Goal: Information Seeking & Learning: Learn about a topic

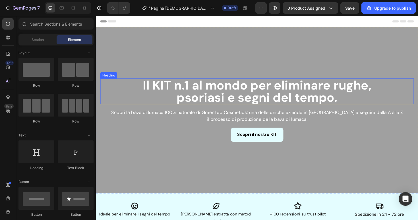
click at [205, 95] on strong "psoriasi e segni del tempo." at bounding box center [266, 102] width 170 height 17
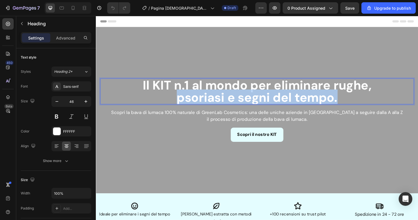
click at [205, 95] on strong "psoriasi e segni del tempo." at bounding box center [266, 102] width 170 height 17
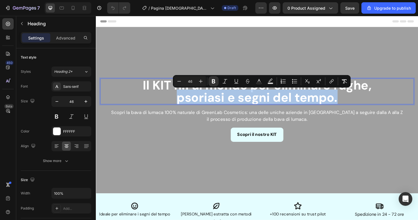
click at [205, 95] on strong "psoriasi e segni del tempo." at bounding box center [266, 102] width 170 height 17
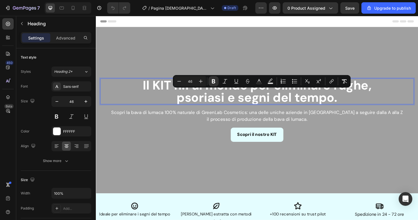
click at [143, 97] on p "Il KIT n.1 al mondo per eliminare rughe, psoriasi e segni del tempo." at bounding box center [266, 96] width 331 height 26
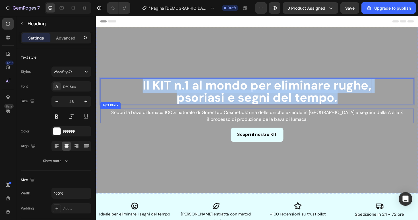
scroll to position [1, 0]
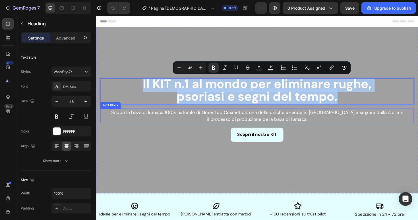
drag, startPoint x: 143, startPoint y: 93, endPoint x: 360, endPoint y: 120, distance: 218.7
click at [360, 120] on div "Il KIT n.1 al mondo per eliminare rughe, psoriasi e segni del tempo. Heading 16…" at bounding box center [266, 115] width 332 height 67
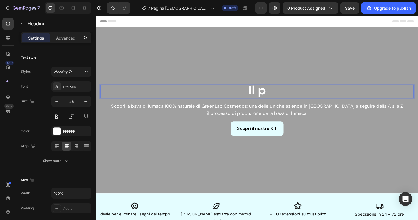
scroll to position [0, 0]
click at [235, 99] on p "Il primo prodotto" at bounding box center [266, 95] width 331 height 13
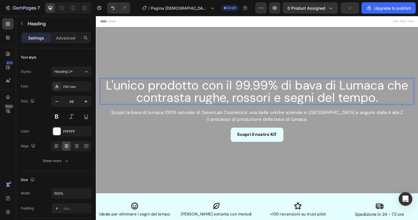
click at [212, 93] on p "L'unico prodotto con il 99.99% di bava di Lumaca che contrasta rughe, rossori e…" at bounding box center [266, 96] width 331 height 26
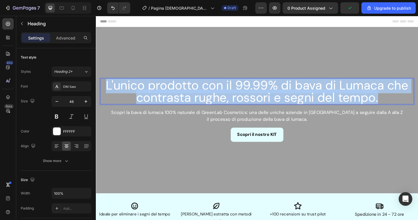
click at [212, 93] on p "L'unico prodotto con il 99.99% di bava di Lumaca che contrasta rughe, rossori e…" at bounding box center [266, 96] width 331 height 26
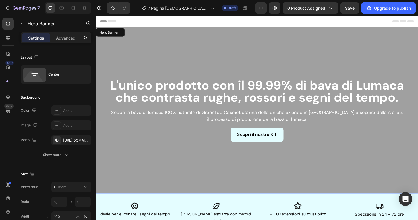
click at [173, 55] on div "Overlay" at bounding box center [266, 116] width 341 height 176
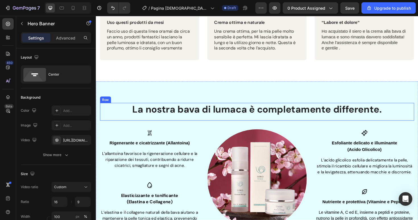
scroll to position [390, 0]
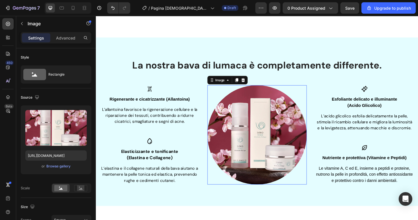
click at [265, 129] on img at bounding box center [266, 141] width 105 height 105
click at [57, 167] on div "Browse gallery" at bounding box center [58, 166] width 24 height 5
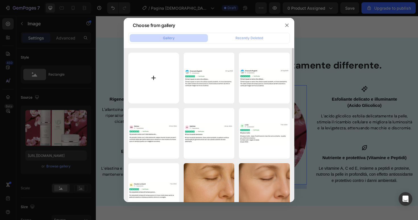
click at [148, 79] on input "file" at bounding box center [153, 78] width 51 height 51
click at [286, 25] on icon "button" at bounding box center [286, 25] width 5 height 5
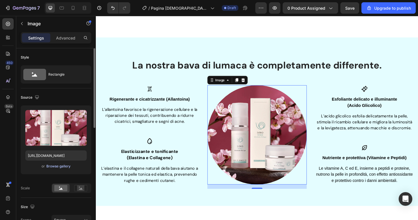
click at [60, 168] on div "Browse gallery" at bounding box center [58, 166] width 24 height 5
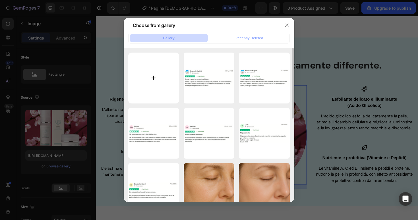
click at [149, 90] on input "file" at bounding box center [153, 78] width 51 height 51
click at [158, 76] on input "file" at bounding box center [153, 78] width 51 height 51
type input "C:\fakepath\Immagine 10.jpeg"
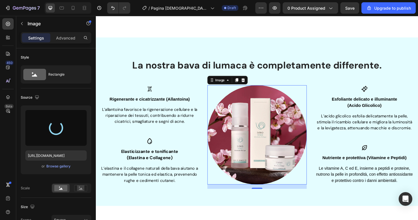
type input "https://cdn.shopify.com/s/files/1/0577/7057/3876/files/gempages_579472031502828…"
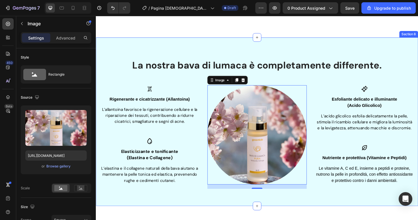
click at [264, 53] on div "La nostra bava di lumaca è completamente differente. Heading Row Icon Rigeneran…" at bounding box center [266, 128] width 341 height 178
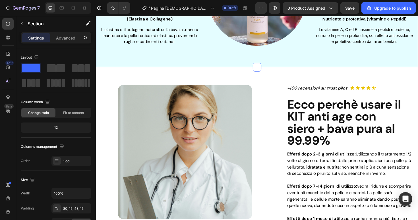
scroll to position [541, 0]
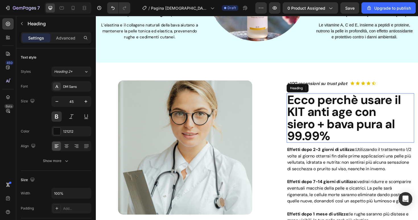
click at [335, 126] on h2 "Ecco perchè usare il KIT anti age con siero + bava pura al 99.99%" at bounding box center [364, 124] width 135 height 52
click at [410, 103] on p "Ecco perchè usare il KIT anti age con siero + bava pura al 99.99%" at bounding box center [365, 123] width 134 height 51
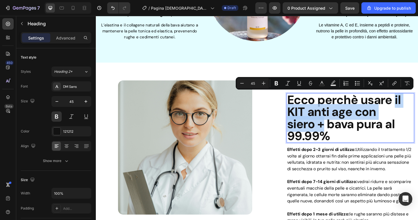
drag, startPoint x: 411, startPoint y: 103, endPoint x: 339, endPoint y: 128, distance: 76.8
click at [338, 128] on p "Ecco perchè usare il KIT anti age con siero + bava pura al 99.99%" at bounding box center [365, 123] width 134 height 51
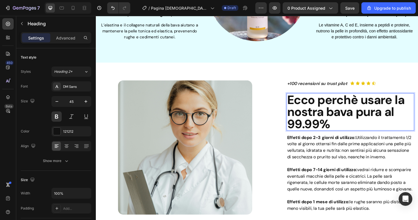
click at [403, 118] on p "Ecco perchè usare la nostra bava pura al 99.99%" at bounding box center [365, 117] width 134 height 38
click at [368, 114] on p "Ecco perchè usare la nostra bava pura al 99.99%" at bounding box center [365, 117] width 134 height 38
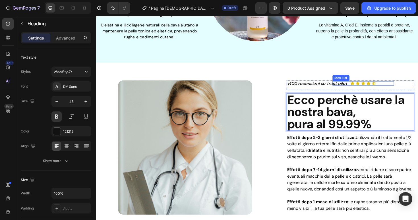
click at [359, 80] on div "Icon List" at bounding box center [355, 81] width 16 height 5
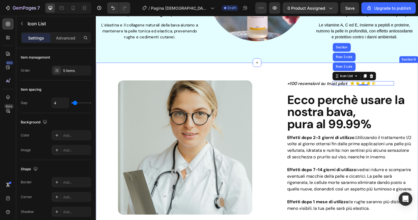
click at [412, 65] on div "Image Row +100 RECENSIONI SU TRUST PILOT Text Block Icon Icon Icon Icon Icon Ic…" at bounding box center [266, 157] width 341 height 184
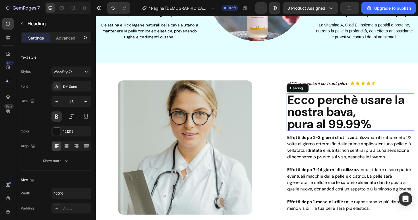
click at [370, 114] on p "Ecco perchè usare la nostra bava, pura al 99.99%" at bounding box center [365, 117] width 134 height 38
click at [300, 127] on p "Ecco perchè usare la nostra bava, pura al 99.99%" at bounding box center [365, 117] width 134 height 38
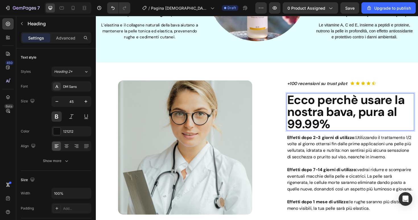
click at [407, 121] on p "Ecco perchè usare la nostra bava, pura al 99.99%" at bounding box center [365, 117] width 134 height 38
click at [368, 120] on p "Ecco perchè usare la nostra bava, pura al 99.99%" at bounding box center [365, 117] width 134 height 38
click at [370, 120] on p "Ecco perchè usare la nostra bava, pura al 99.99%" at bounding box center [365, 117] width 134 height 38
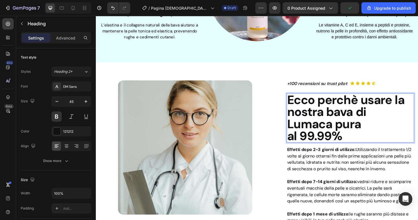
click at [301, 140] on p "Ecco perchè usare la nostra bava di Lumaca pura al 99.99%" at bounding box center [365, 123] width 134 height 51
click at [324, 125] on p "Ecco perchè usare la nostra bava di Lumaca pura al 99.99%" at bounding box center [365, 123] width 134 height 51
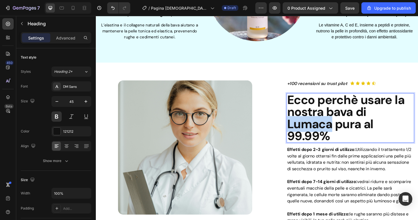
click at [324, 125] on p "Ecco perchè usare la nostra bava di Lumaca pura al 99.99%" at bounding box center [365, 123] width 134 height 51
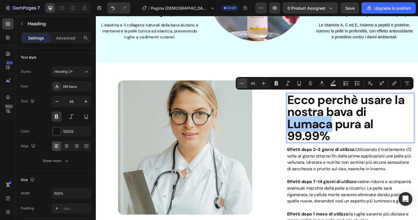
click at [241, 83] on icon "Editor contextual toolbar" at bounding box center [242, 83] width 4 height 0
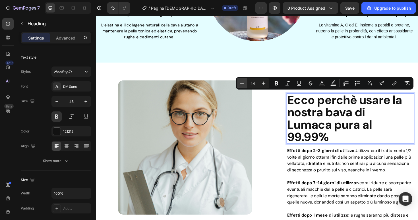
click at [241, 83] on icon "Editor contextual toolbar" at bounding box center [242, 83] width 4 height 0
type input "43"
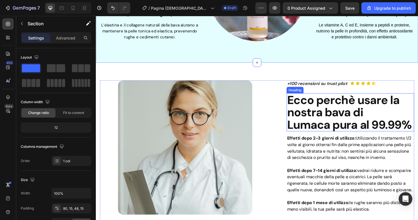
click at [317, 133] on span "Ecco perchè usare la nostra bava di Lumaca pura al 99.99%" at bounding box center [364, 118] width 132 height 42
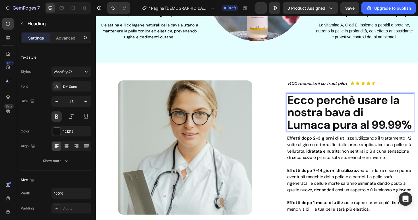
click at [317, 133] on span "Ecco perchè usare la nostra bava di Lumaca pura al 99.99%" at bounding box center [364, 118] width 132 height 42
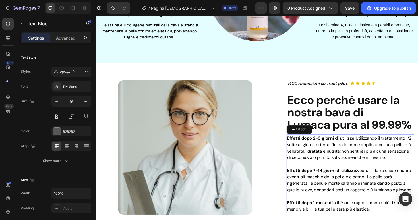
click at [313, 144] on div "+100 RECENSIONI SU TRUST PILOT Text Block Icon Icon Icon Icon Icon Icon List Ro…" at bounding box center [364, 159] width 135 height 151
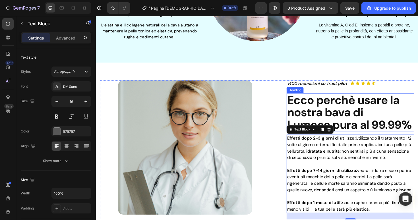
click at [317, 128] on span "Ecco perchè usare la nostra bava di Lumaca pura al 99.99%" at bounding box center [364, 118] width 132 height 42
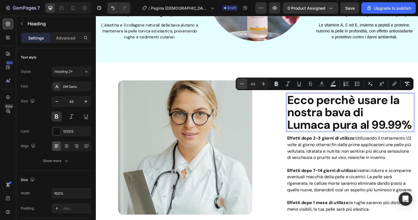
click at [246, 86] on button "Minus" at bounding box center [242, 84] width 10 height 10
type input "41"
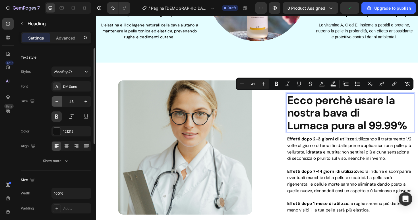
click at [60, 101] on button "button" at bounding box center [57, 101] width 10 height 10
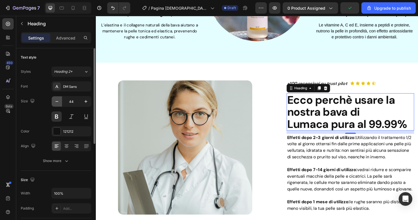
click at [60, 101] on button "button" at bounding box center [57, 101] width 10 height 10
type input "43"
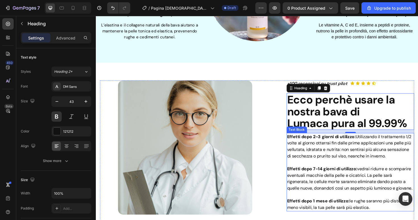
click at [334, 157] on span "Effetti dopo 2-3 giorni di utilizzo: Utilizzando il trattamento 1/2 volte al gi…" at bounding box center [364, 154] width 132 height 26
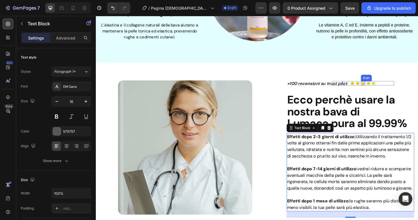
click at [380, 82] on div "Icon" at bounding box center [381, 82] width 9 height 0
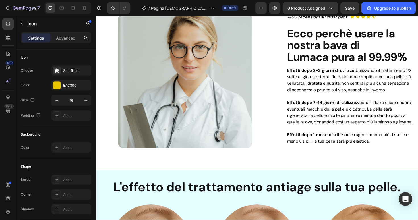
scroll to position [597, 0]
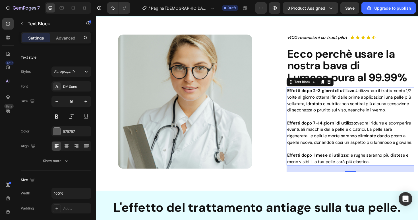
click at [310, 108] on span "Effetti dopo 2-3 giorni di utilizzo: Utilizzando il trattamento 1/2 volte al gi…" at bounding box center [364, 105] width 132 height 26
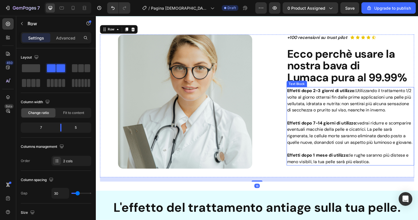
click at [303, 95] on strong "Effetti dopo 2-3 giorni di utilizzo:" at bounding box center [334, 95] width 72 height 6
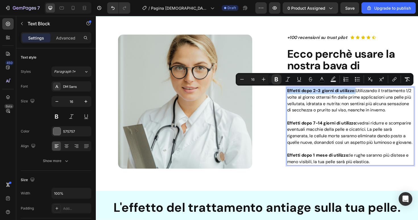
drag, startPoint x: 299, startPoint y: 94, endPoint x: 370, endPoint y: 95, distance: 71.0
click at [370, 95] on span "Effetti dopo 2-3 giorni di utilizzo: Utilizzando il trattamento 1/2 volte al gi…" at bounding box center [364, 105] width 132 height 26
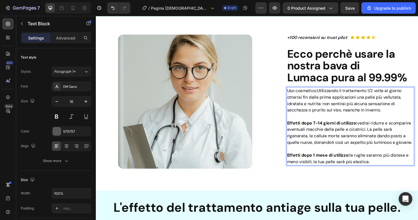
click at [320, 94] on span "Uso cosmetico:" at bounding box center [314, 95] width 32 height 6
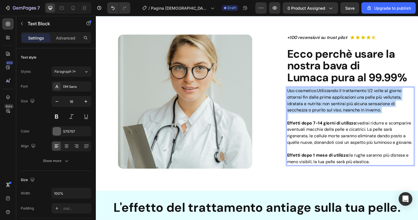
click at [320, 94] on span "Uso cosmetico:" at bounding box center [314, 95] width 32 height 6
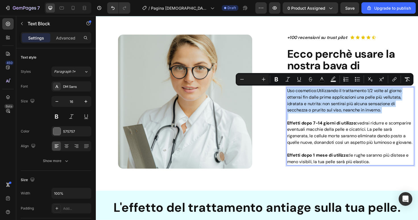
click at [326, 95] on span "Uso cosmetico:" at bounding box center [314, 95] width 32 height 6
click at [330, 95] on span "Uso cosmetico:" at bounding box center [314, 95] width 32 height 6
click at [331, 95] on span "Utilizzando il trattamento 1/2 volte al giorno otterrai fin dalle prime applica…" at bounding box center [358, 105] width 121 height 26
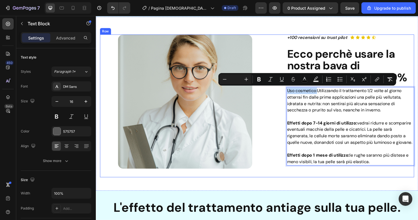
drag, startPoint x: 331, startPoint y: 96, endPoint x: 295, endPoint y: 95, distance: 36.1
click at [295, 95] on div "Image Row +100 RECENSIONI SU TRUST PILOT Text Block Icon Icon Icon Icon Icon Ic…" at bounding box center [266, 111] width 332 height 151
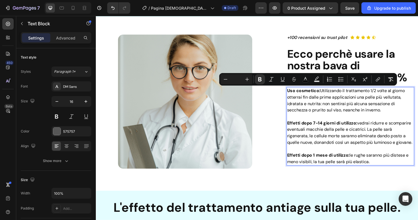
type input "16"
click at [333, 95] on span "Utilizzando il trattamento 1/2 volte al giorno otterrai fin dalle prime applica…" at bounding box center [360, 105] width 124 height 26
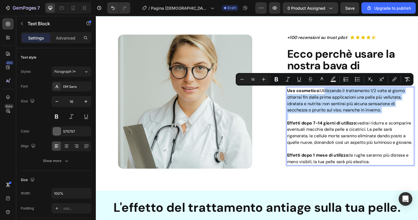
drag, startPoint x: 335, startPoint y: 93, endPoint x: 409, endPoint y: 121, distance: 79.4
click at [409, 121] on div "Uso cosmetico: Utilizzando il trattamento 1/2 volte al giorno otterrai fin dall…" at bounding box center [364, 132] width 135 height 83
click at [405, 118] on p "Uso cosmetico: Utilizzando il trattamento 1/2 volte al giorno otterrai fin dall…" at bounding box center [365, 105] width 134 height 27
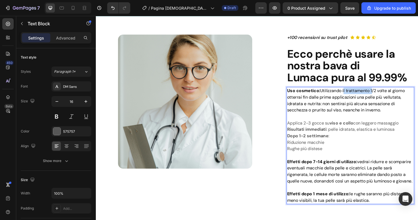
drag, startPoint x: 358, startPoint y: 94, endPoint x: 386, endPoint y: 96, distance: 28.5
click at [386, 96] on span "Utilizzando il trattamento 1/2 volte al giorno otterrai fin dalle prime applica…" at bounding box center [360, 105] width 124 height 26
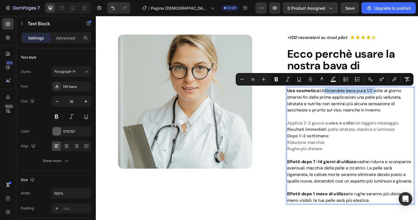
drag, startPoint x: 335, startPoint y: 94, endPoint x: 389, endPoint y: 95, distance: 53.7
click at [389, 95] on span "Utilizzandola bava pura 1/2 volte al giorno otterrai fin dalle prime applicazio…" at bounding box center [358, 105] width 121 height 26
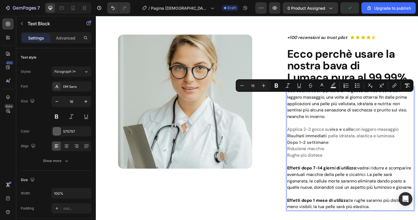
drag, startPoint x: 340, startPoint y: 101, endPoint x: 391, endPoint y: 124, distance: 55.7
click at [391, 124] on p "Uso cosmetico: Applicare 2 - 3 gocce su viso e collo con leggero massaggio, una…" at bounding box center [365, 116] width 134 height 48
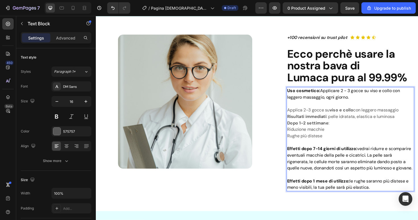
click at [417, 95] on p "Uso cosmetico: Applicare 2 - 3 gocce su viso e collo con leggero massaggio, ogn…" at bounding box center [365, 105] width 134 height 27
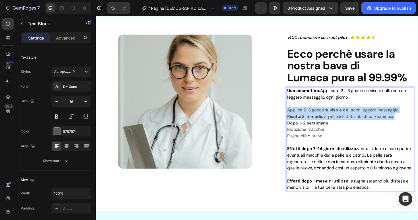
drag, startPoint x: 299, startPoint y: 114, endPoint x: 413, endPoint y: 121, distance: 113.8
click at [413, 121] on div "Uso cosmetico: Applicare 2 - 3 gocce su viso e collo con un leggero massaggio, …" at bounding box center [364, 146] width 135 height 110
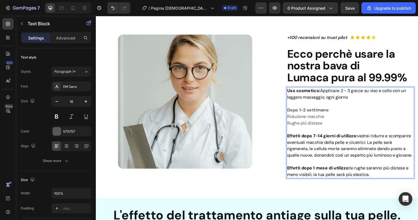
click at [298, 122] on p "Riduzione macchie" at bounding box center [365, 122] width 134 height 7
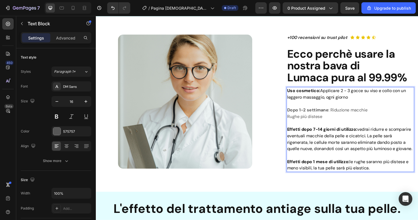
click at [298, 122] on p "Rughe più distese" at bounding box center [365, 122] width 134 height 7
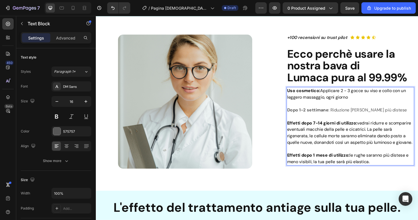
click at [308, 114] on strong "Dopo 1-2 settimane" at bounding box center [320, 116] width 44 height 6
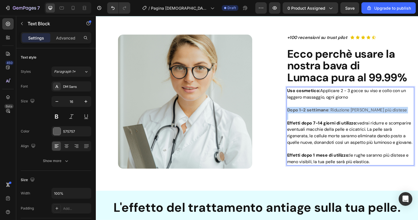
click at [308, 114] on strong "Dopo 1-2 settimane" at bounding box center [320, 116] width 44 height 6
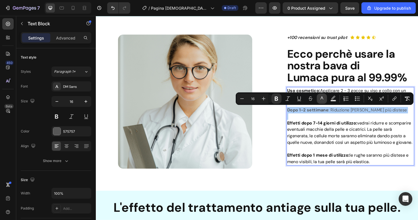
click at [321, 99] on icon "Editor contextual toolbar" at bounding box center [322, 99] width 6 height 6
type input "575757"
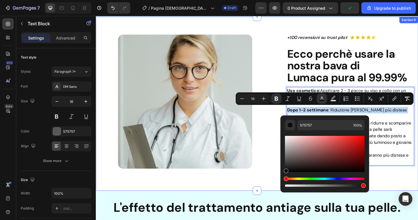
type input "0C0C0C"
drag, startPoint x: 382, startPoint y: 177, endPoint x: 286, endPoint y: 195, distance: 97.6
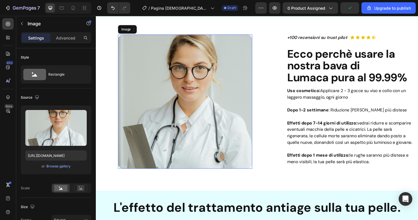
click at [244, 142] on img at bounding box center [190, 107] width 142 height 142
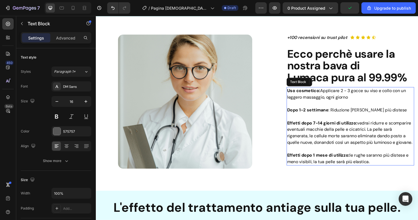
click at [365, 115] on span "Dopo 1-2 settimane : Riduzione macchie Rughe più distese" at bounding box center [361, 116] width 127 height 6
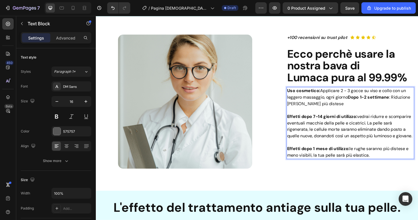
click at [408, 102] on span "Dopo 1-2 settimane : Riduzione macchie Rughe più distese" at bounding box center [363, 105] width 130 height 13
click at [300, 109] on span "Dopo 1-2 settimane vedrai una Riduzione macchie Rughe più distese" at bounding box center [359, 105] width 123 height 13
click at [320, 107] on span "Dopo 1-2 settimane vedrai una riduzione macchie Rughe più distese" at bounding box center [359, 105] width 123 height 13
click at [349, 108] on span "Dopo 1-2 settimane vedrai una riduzione delle macchie Rughe più distese" at bounding box center [359, 105] width 123 height 13
click at [354, 109] on span "Dopo 1-2 settimane vedrai una riduzione delle macchie e Rughe più distese" at bounding box center [359, 105] width 123 height 13
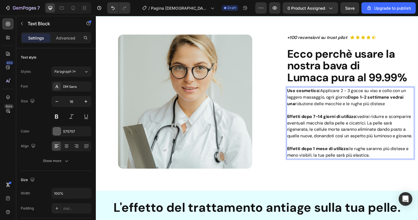
click at [371, 108] on span "Dopo 1-2 settimane vedrai una riduzione delle macchie e le rughe più distese" at bounding box center [359, 105] width 123 height 13
click at [362, 101] on span "Applicare 2 - 3 gocce su viso e collo con un leggero massaggio, ogni giorno" at bounding box center [361, 98] width 126 height 13
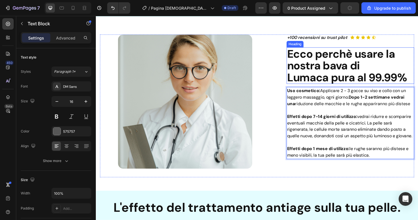
click at [406, 67] on h2 "Ecco perchè usare la nostra bava di Lumaca pura al 99.99%" at bounding box center [364, 68] width 135 height 39
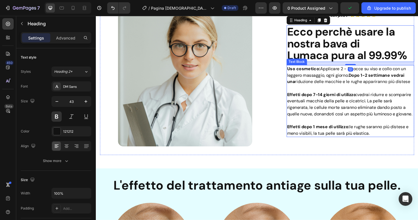
scroll to position [630, 0]
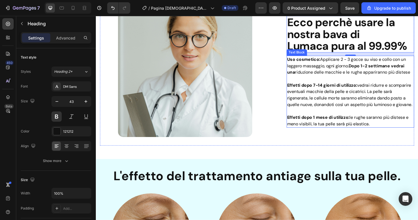
click at [315, 91] on strong "Effetti dopo 7-14 giorni di utilizzo:" at bounding box center [335, 89] width 74 height 6
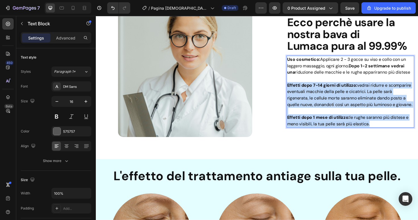
drag, startPoint x: 299, startPoint y: 89, endPoint x: 406, endPoint y: 140, distance: 118.8
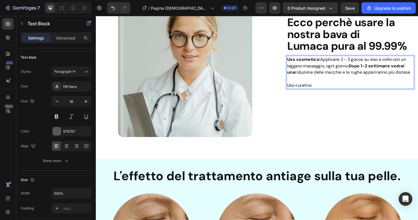
click at [313, 89] on span "Uso curativo" at bounding box center [311, 89] width 26 height 6
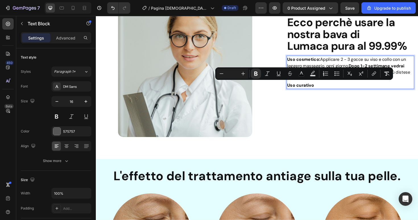
click at [327, 89] on p "Uso curativo" at bounding box center [365, 89] width 134 height 7
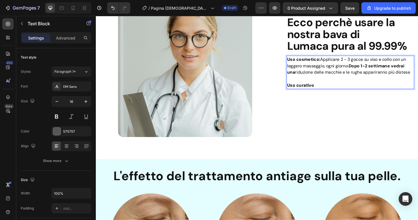
click at [308, 75] on span "Dopo 1-2 settimane vedrai una riduzione delle macchie e le rughe appariranno pi…" at bounding box center [363, 72] width 130 height 13
click at [326, 89] on strong "Uso curativo" at bounding box center [312, 89] width 28 height 6
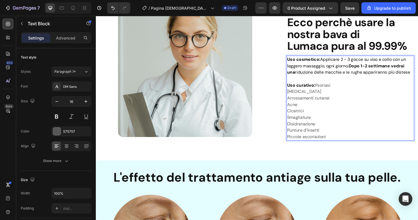
click at [299, 95] on p "Herpes" at bounding box center [365, 96] width 134 height 7
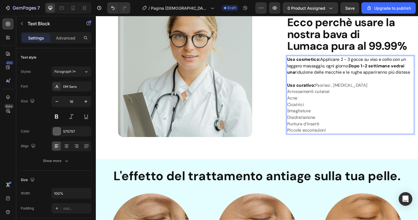
click at [299, 96] on p "Arrossamenti cutanei" at bounding box center [365, 96] width 134 height 7
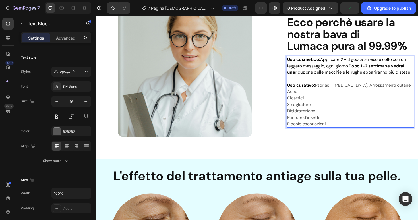
click at [299, 95] on p "Acne" at bounding box center [365, 96] width 134 height 7
click at [299, 106] on p "Smagliature" at bounding box center [365, 109] width 134 height 7
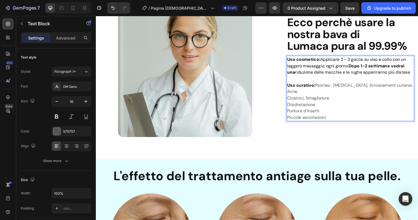
click at [299, 106] on p "Disidratazione" at bounding box center [365, 109] width 134 height 7
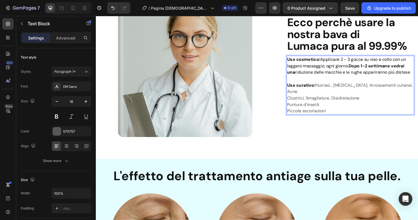
click at [298, 106] on p "Punture d’insetti" at bounding box center [365, 109] width 134 height 7
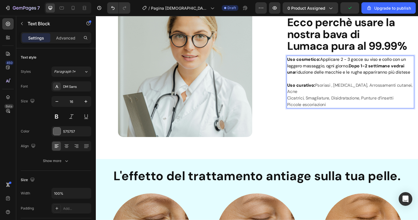
click at [324, 99] on p "Cicatrici, Smagliature, Disidratazione, Punture d’insetti" at bounding box center [365, 102] width 134 height 7
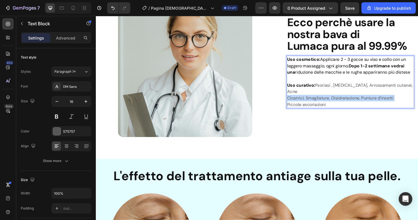
click at [324, 99] on p "Cicatrici, Smagliature, Disidratazione, Punture d’insetti" at bounding box center [365, 102] width 134 height 7
click at [339, 106] on p "Piccole escoriazioni" at bounding box center [365, 109] width 134 height 7
drag, startPoint x: 329, startPoint y: 86, endPoint x: 354, endPoint y: 108, distance: 32.6
click at [354, 108] on div "+100 RECENSIONI SU TRUST PILOT Text Block Icon Icon Icon Icon Icon Icon List Ro…" at bounding box center [364, 77] width 135 height 151
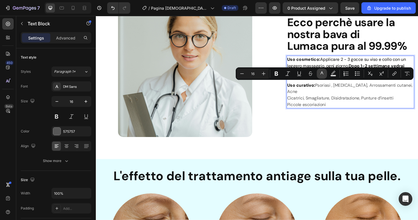
click at [323, 74] on icon "Editor contextual toolbar" at bounding box center [321, 72] width 3 height 3
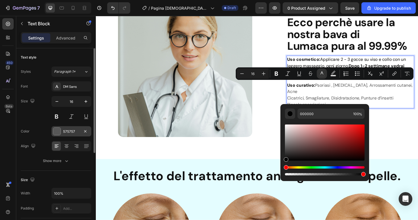
click at [57, 131] on div at bounding box center [56, 131] width 7 height 7
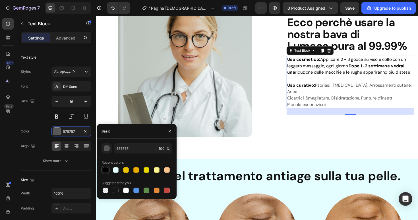
click at [105, 170] on div at bounding box center [106, 170] width 6 height 6
type input "000000"
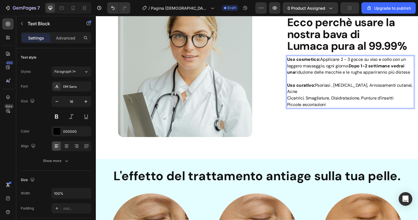
click at [323, 89] on strong "Uso curativo:" at bounding box center [313, 89] width 30 height 6
drag, startPoint x: 326, startPoint y: 89, endPoint x: 299, endPoint y: 89, distance: 27.0
click at [299, 89] on strong "Uso curativo:" at bounding box center [313, 89] width 30 height 6
click at [299, 102] on p "Cicatrici, Smagliature, Disidratazione, Punture d’insetti" at bounding box center [365, 102] width 134 height 7
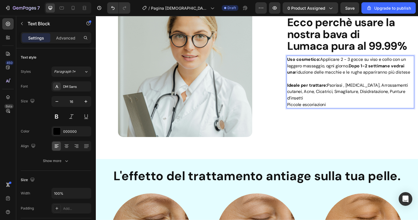
click at [417, 96] on p "Ideale per trattare: Psoriasi , Herpes, Arrossamenti cutanei, Acne, Cicatrici, …" at bounding box center [365, 96] width 134 height 20
click at [348, 106] on p "Piccole escoriazioni" at bounding box center [365, 109] width 134 height 7
click at [417, 96] on p "Ideale per trattare: Psoriasi , Herpes, Arrossamenti cutanei, Acne, Cicatrici, …" at bounding box center [365, 96] width 134 height 20
click at [364, 106] on p "Piccole escoriazioni" at bounding box center [365, 109] width 134 height 7
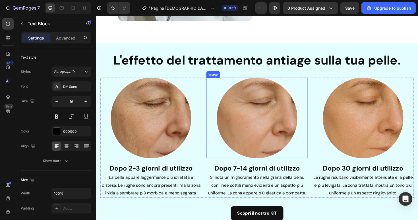
scroll to position [751, 0]
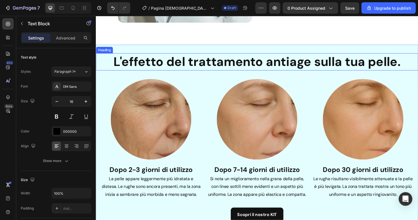
click at [253, 68] on h2 "L'effetto del trattamento antiage sulla tua pelle." at bounding box center [266, 64] width 341 height 18
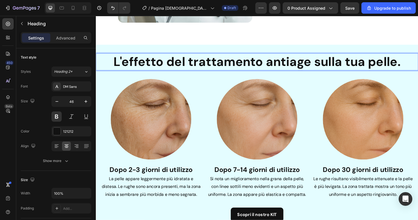
click at [253, 68] on p "L'effetto del trattamento antiage sulla tua pelle." at bounding box center [266, 64] width 340 height 17
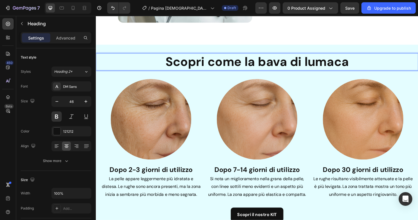
click at [263, 63] on p "Scopri come la bava di lumaca" at bounding box center [266, 64] width 340 height 17
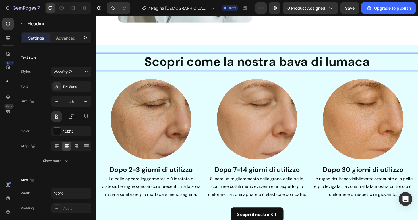
click at [393, 64] on p "Scopri come la nostra bava di lumaca" at bounding box center [266, 64] width 340 height 17
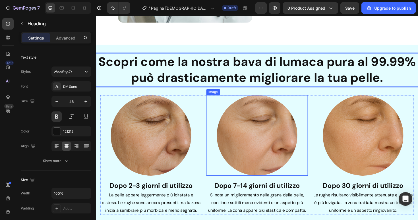
click at [287, 114] on img at bounding box center [266, 142] width 85 height 85
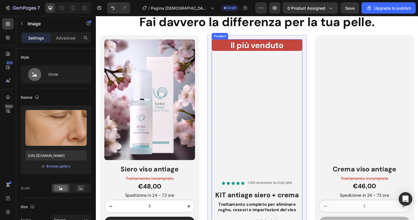
scroll to position [872, 0]
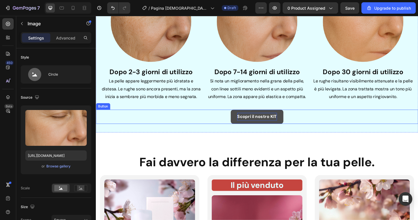
click at [272, 120] on p "Scopri il nostro KIT" at bounding box center [266, 122] width 42 height 8
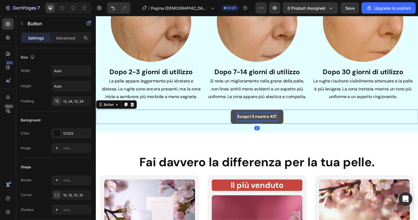
click at [272, 120] on p "Scopri il nostro KIT" at bounding box center [266, 122] width 42 height 8
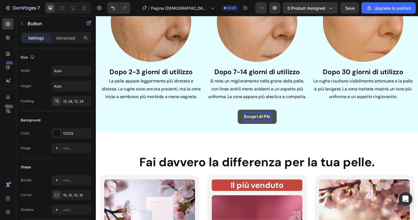
click at [225, 112] on div "Scopri come la nostra bava di lumaca pura al 99.99% può drasticamente migliorar…" at bounding box center [266, 32] width 341 height 195
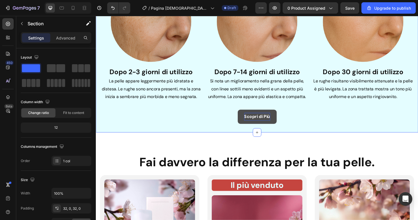
scroll to position [1030, 0]
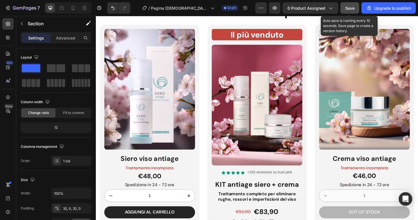
click at [350, 8] on span "Save" at bounding box center [349, 8] width 9 height 5
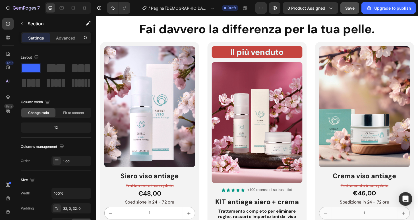
scroll to position [1018, 0]
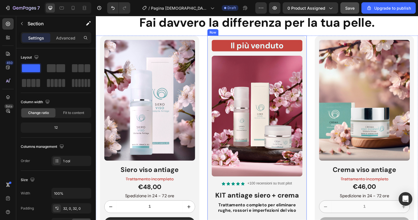
click at [215, 118] on div "Il più venduto Heading Product Images Icon Icon Icon Icon Icon Icon List +100 r…" at bounding box center [266, 173] width 105 height 272
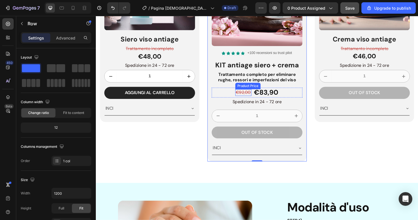
scroll to position [1080, 0]
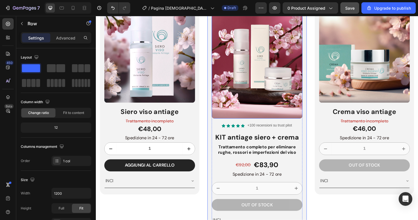
click at [263, 88] on img at bounding box center [266, 61] width 96 height 128
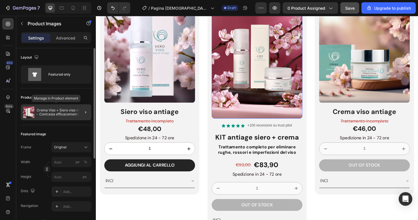
click at [68, 109] on p "Crema Viso + Siero viso Antiage - Contrasta efficacemente i segni del tempo" at bounding box center [63, 112] width 52 height 8
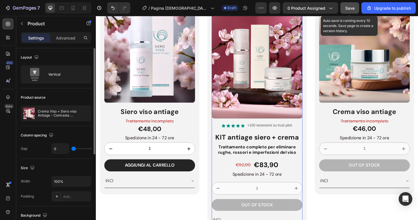
click at [354, 9] on span "Save" at bounding box center [349, 8] width 9 height 5
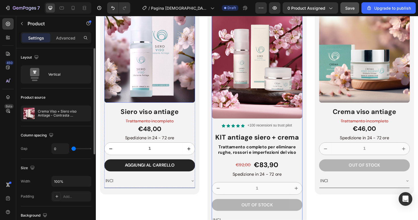
click at [157, 72] on img at bounding box center [153, 44] width 96 height 128
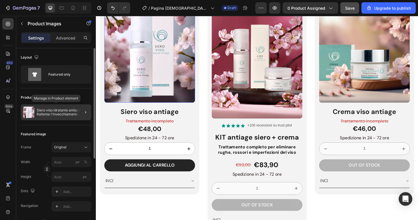
click at [49, 110] on p "Siero viso idratante antiage - Rallenta l'invecchiamento cutaneo" at bounding box center [63, 112] width 52 height 8
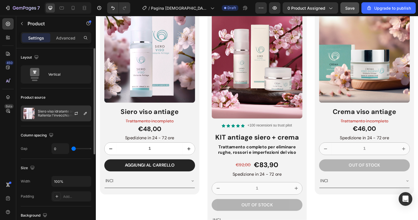
click at [64, 120] on div "Siero viso idratante antiage - Rallenta l'invecchiamento cutaneo" at bounding box center [56, 113] width 70 height 16
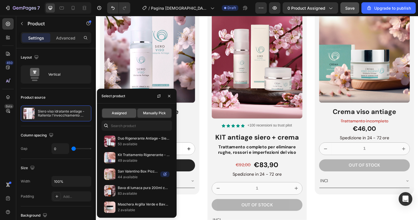
click at [122, 113] on span "Assigned" at bounding box center [119, 113] width 15 height 5
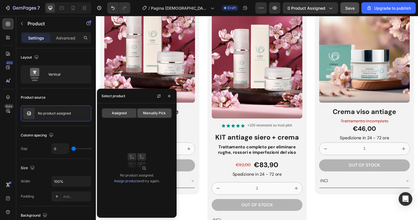
click at [151, 113] on span "Manually Pick" at bounding box center [154, 113] width 23 height 5
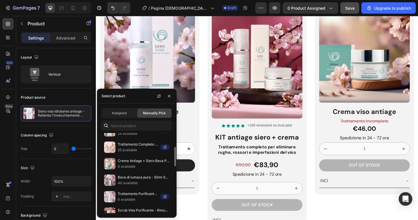
scroll to position [159, 0]
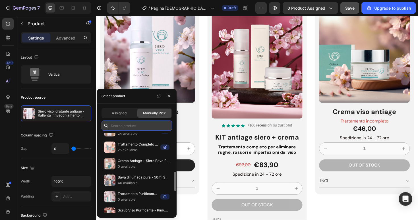
click at [126, 126] on input "text" at bounding box center [136, 125] width 70 height 10
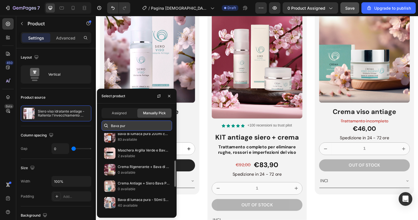
scroll to position [0, 0]
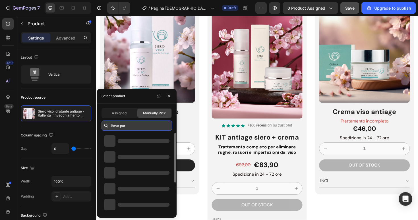
type input "Bava pura"
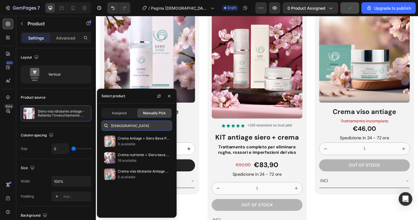
click at [132, 126] on input "Bava pura" at bounding box center [136, 125] width 70 height 10
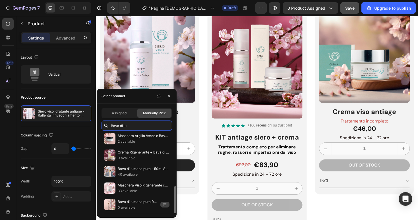
scroll to position [68, 0]
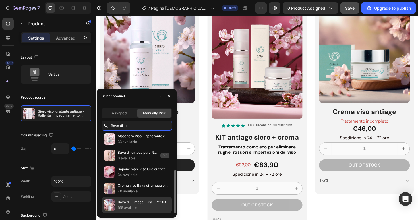
type input "Bava di lu"
click at [133, 202] on div "Bava di Lumaca Pura - Per tutti i problemi della pelle 195 available" at bounding box center [136, 205] width 70 height 16
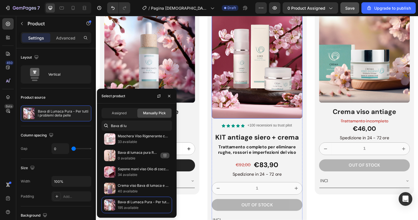
click at [252, 87] on img at bounding box center [266, 61] width 96 height 128
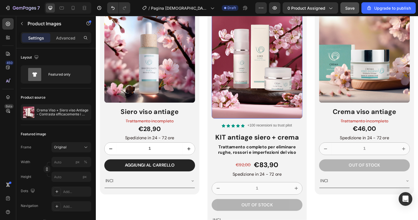
click at [287, 80] on img at bounding box center [266, 61] width 96 height 128
click at [276, 76] on img at bounding box center [266, 61] width 96 height 128
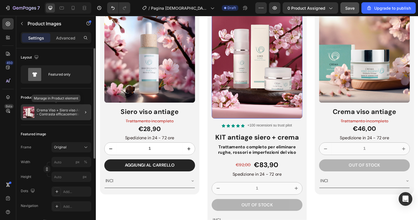
click at [52, 112] on p "Crema Viso + Siero viso Antiage - Contrasta efficacemente i segni del tempo" at bounding box center [63, 112] width 52 height 8
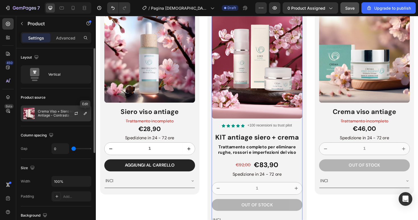
click at [82, 113] on div at bounding box center [78, 113] width 25 height 15
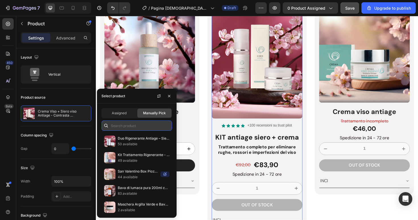
click at [132, 127] on input "text" at bounding box center [136, 125] width 70 height 10
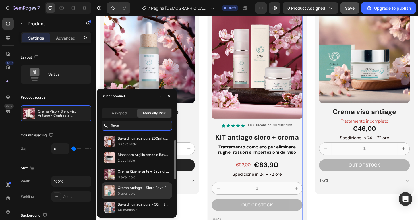
scroll to position [6, 0]
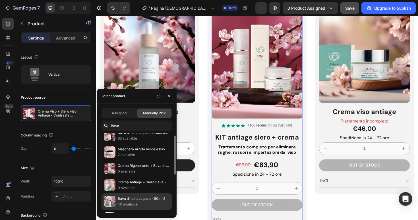
type input "Bava"
click at [138, 199] on p "Bava di lumaca pura - 50ml SPRAY - per tutti i problemi della pelle" at bounding box center [144, 199] width 52 height 6
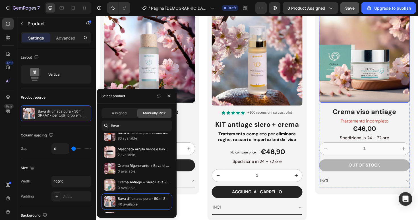
click at [361, 71] on img at bounding box center [380, 44] width 96 height 128
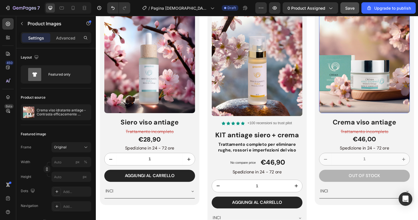
scroll to position [1066, 0]
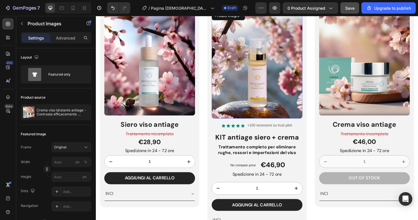
click at [264, 67] on img at bounding box center [266, 67] width 96 height 114
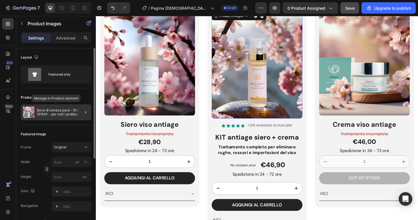
click at [59, 116] on div "Bava di lumaca pura - 50ml SPRAY - per tutti i problemi della pelle" at bounding box center [56, 112] width 70 height 16
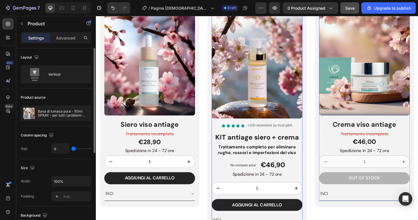
click at [375, 72] on img at bounding box center [380, 57] width 96 height 128
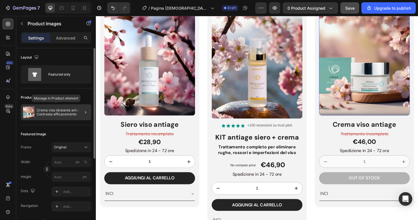
click at [61, 114] on p "Crema viso idratante antiage - Contrasta efficacemente macchie e segni del tempo" at bounding box center [63, 112] width 52 height 8
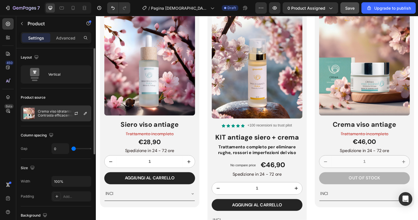
click at [61, 114] on p "Crema viso idratante antiage - Contrasta efficacemente macchie e segni del tempo" at bounding box center [63, 113] width 51 height 8
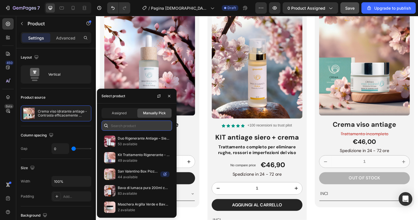
click at [137, 127] on input "text" at bounding box center [136, 125] width 70 height 10
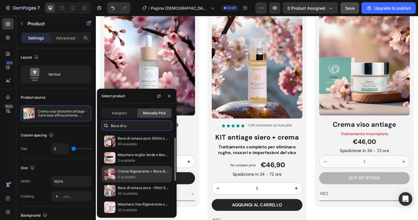
scroll to position [8, 0]
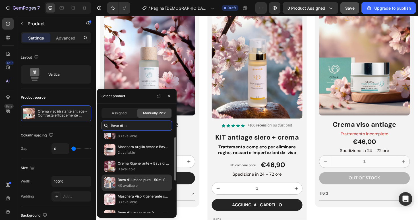
type input "Bava di lu"
click at [132, 183] on p "Bava di lumaca pura - 50ml SPRAY - per tutti i problemi della pelle" at bounding box center [144, 180] width 52 height 6
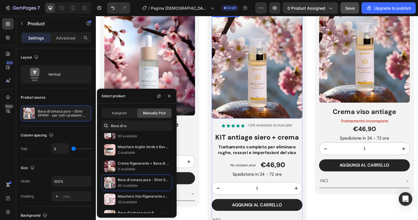
click at [266, 79] on img at bounding box center [266, 67] width 96 height 114
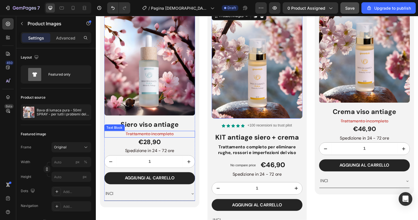
click at [177, 141] on s "Trattamento incompleto" at bounding box center [152, 141] width 51 height 6
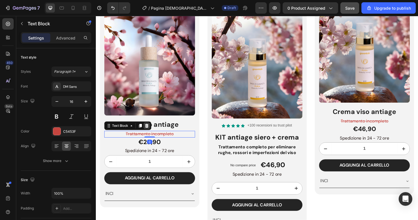
click at [150, 133] on icon at bounding box center [150, 132] width 4 height 4
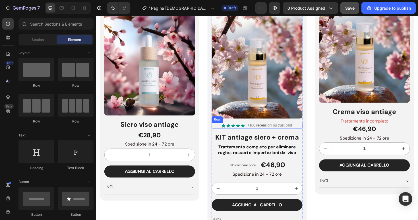
click at [311, 131] on div "Icon Icon Icon Icon Icon Icon List +100 recensioni su trust pilot Text Block Row" at bounding box center [266, 132] width 96 height 6
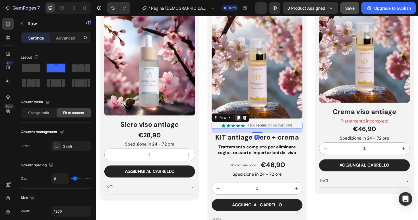
click at [245, 122] on icon at bounding box center [246, 123] width 5 height 5
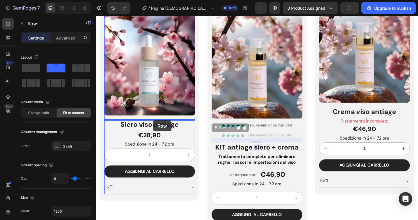
drag, startPoint x: 233, startPoint y: 134, endPoint x: 156, endPoint y: 126, distance: 77.4
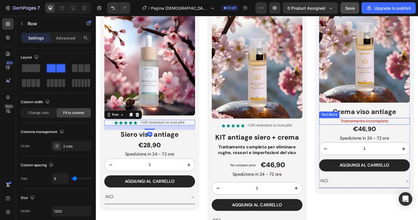
click at [362, 127] on s "Trattamento incompleto" at bounding box center [380, 127] width 51 height 6
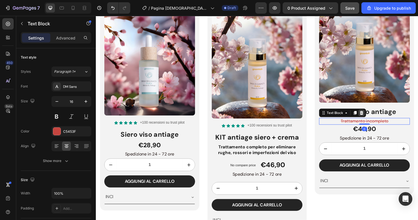
click at [378, 118] on icon at bounding box center [377, 118] width 4 height 4
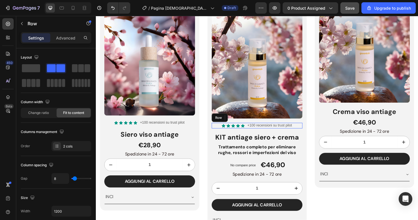
click at [309, 132] on div "Icon Icon Icon Icon Icon Icon List +100 recensioni su trust pilot Text Block Row" at bounding box center [266, 132] width 96 height 6
click at [245, 122] on icon at bounding box center [246, 124] width 3 height 4
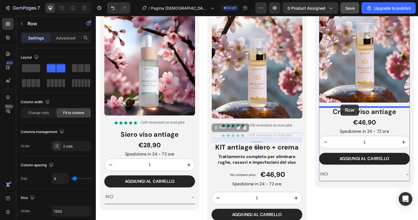
drag, startPoint x: 232, startPoint y: 134, endPoint x: 355, endPoint y: 110, distance: 124.9
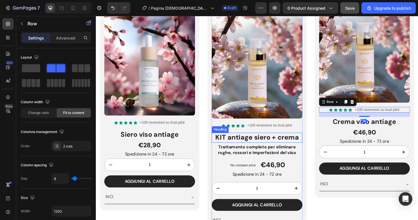
scroll to position [1077, 0]
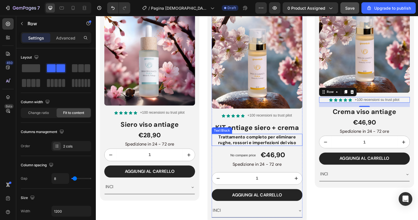
click at [264, 147] on p "Trattamento completo per eliminare rughe, rossori e imperfezioni del viso" at bounding box center [266, 147] width 95 height 12
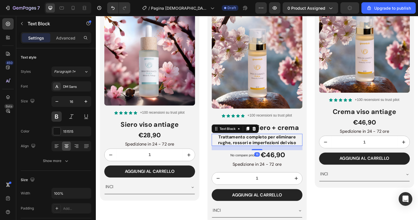
click at [264, 143] on p "Trattamento completo per eliminare rughe, rossori e imperfezioni del viso" at bounding box center [266, 147] width 95 height 12
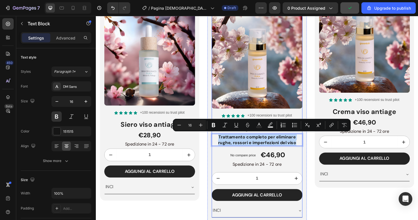
click at [240, 170] on div "Spedizione in 24 - 72 ore" at bounding box center [266, 173] width 96 height 7
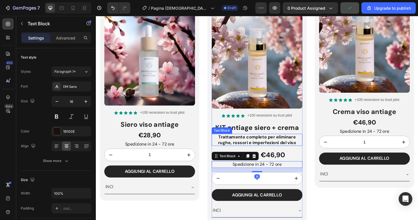
click at [247, 143] on p "Trattamento completo per eliminare rughe, rossori e imperfezioni del viso" at bounding box center [266, 147] width 95 height 12
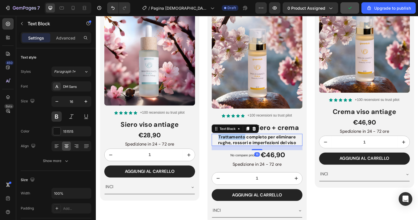
click at [247, 143] on p "Trattamento completo per eliminare rughe, rossori e imperfezioni del viso" at bounding box center [266, 147] width 95 height 12
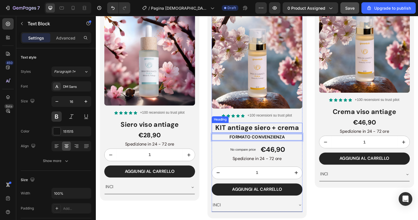
click at [257, 126] on div "Il più venduto Heading Product Images Icon Icon Icon Icon Icon Icon List +100 r…" at bounding box center [266, 67] width 96 height 169
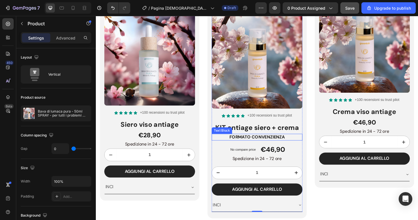
click at [301, 142] on p "FORMATO CONVENZIENZA" at bounding box center [266, 144] width 95 height 6
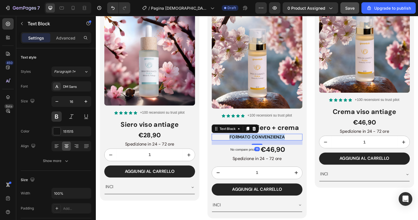
click at [301, 142] on p "FORMATO CONVENZIENZA" at bounding box center [266, 144] width 95 height 6
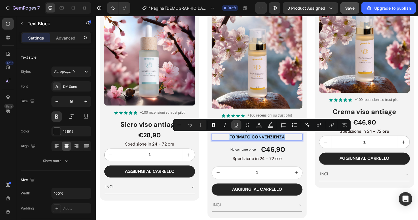
click at [237, 125] on icon "Editor contextual toolbar" at bounding box center [236, 125] width 6 height 6
click at [226, 125] on icon "Editor contextual toolbar" at bounding box center [225, 125] width 6 height 6
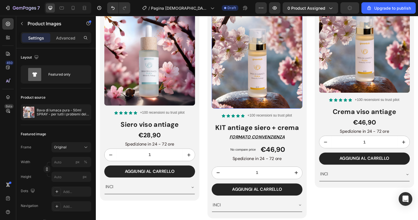
click at [256, 99] on img at bounding box center [266, 57] width 96 height 114
click at [113, 7] on icon "Undo/Redo" at bounding box center [112, 8] width 3 height 4
click at [112, 5] on icon "Undo/Redo" at bounding box center [113, 8] width 6 height 6
click at [299, 141] on p "FORMATO CONVENZIENZA" at bounding box center [266, 144] width 95 height 6
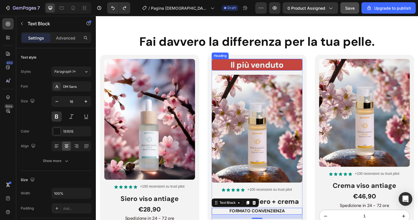
scroll to position [1023, 0]
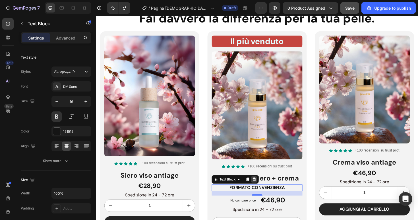
click at [264, 188] on icon at bounding box center [263, 189] width 4 height 4
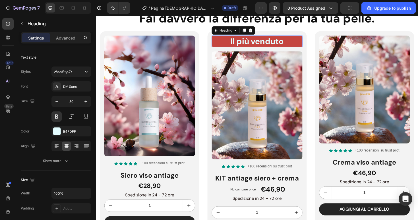
click at [264, 41] on h2 "Il più venduto" at bounding box center [266, 43] width 96 height 12
click at [264, 41] on p "Il più venduto" at bounding box center [266, 42] width 95 height 11
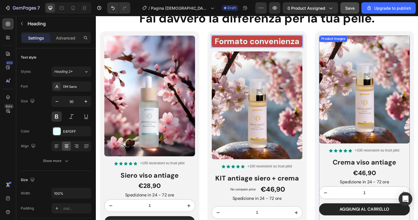
click at [361, 66] on img at bounding box center [380, 94] width 96 height 114
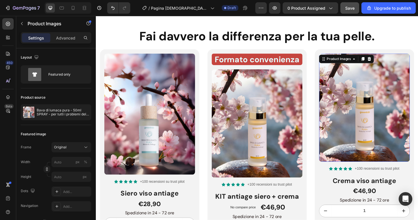
scroll to position [966, 0]
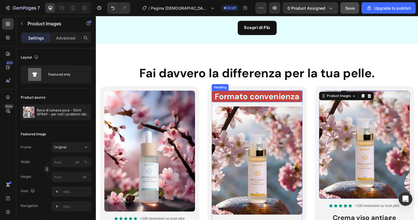
click at [276, 101] on p "Formato convenienza" at bounding box center [266, 100] width 95 height 11
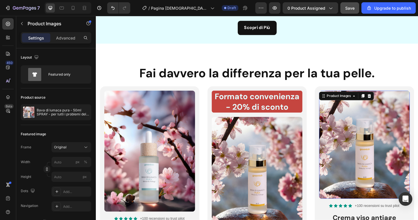
click at [372, 117] on img at bounding box center [380, 152] width 96 height 114
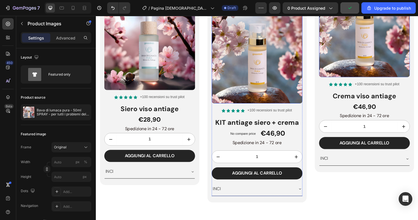
scroll to position [1104, 0]
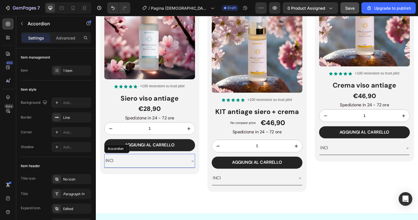
click at [194, 168] on div "INCI" at bounding box center [152, 169] width 95 height 14
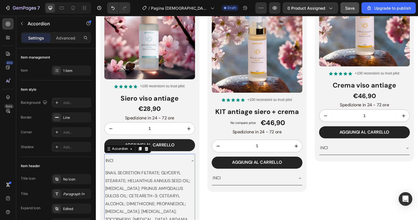
scroll to position [1135, 0]
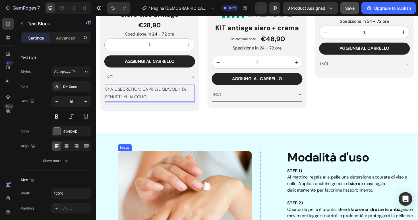
scroll to position [1165, 0]
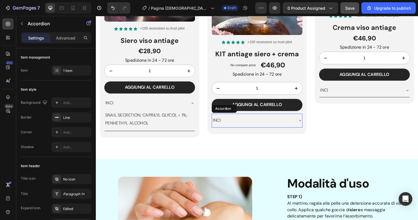
click at [252, 126] on div "INCI" at bounding box center [261, 127] width 86 height 10
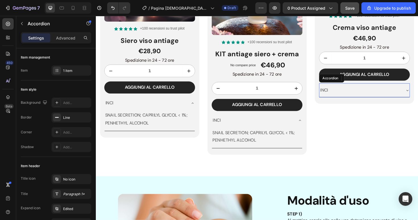
click at [390, 94] on div "INCI" at bounding box center [375, 94] width 86 height 10
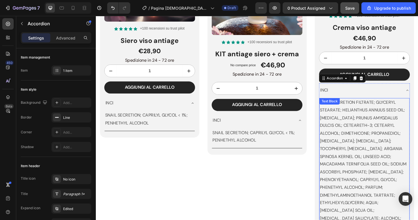
click at [363, 133] on p "SNAIL SECRETION FILTRATE; GLYCERYL STEARATE; HELIANTHUS ANNUUS SEED OIL; GLYCER…" at bounding box center [380, 193] width 94 height 180
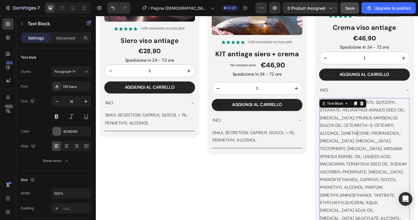
click at [363, 133] on p "SNAIL SECRETION FILTRATE; GLYCERYL STEARATE; HELIANTHUS ANNUUS SEED OIL; GLYCER…" at bounding box center [380, 193] width 94 height 180
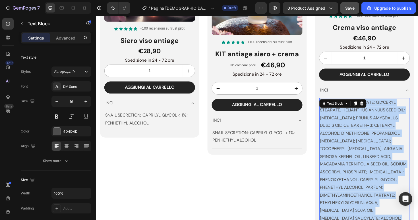
click at [363, 133] on p "SNAIL SECRETION FILTRATE; GLYCERYL STEARATE; HELIANTHUS ANNUUS SEED OIL; GLYCER…" at bounding box center [380, 193] width 94 height 180
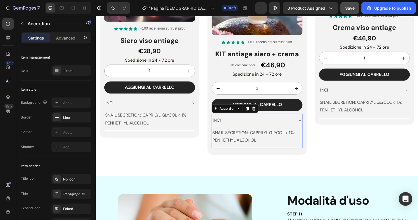
click at [309, 128] on div "INCI" at bounding box center [265, 126] width 95 height 14
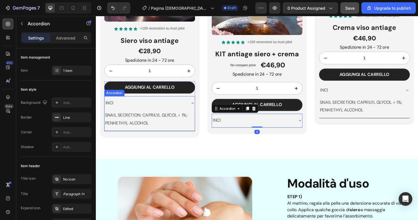
click at [194, 107] on div "INCI" at bounding box center [152, 108] width 95 height 14
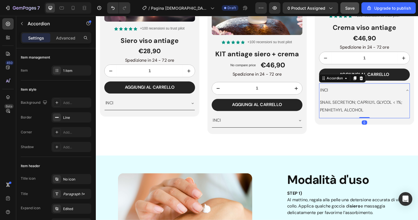
click at [400, 93] on div "INCI" at bounding box center [375, 94] width 86 height 10
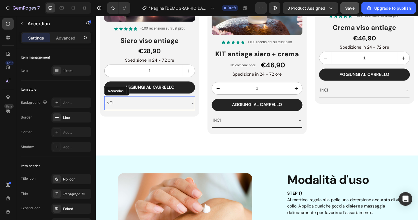
click at [109, 106] on p "INCI" at bounding box center [110, 108] width 9 height 8
click at [113, 109] on p "Formula completa" at bounding box center [125, 108] width 38 height 8
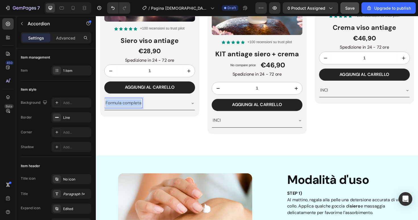
click at [113, 109] on p "Formula completa" at bounding box center [125, 108] width 38 height 8
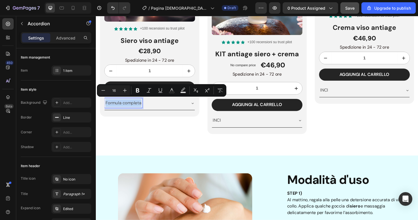
copy p "Formula completa"
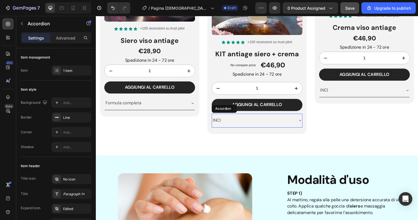
click at [223, 124] on p "INCI" at bounding box center [223, 126] width 9 height 8
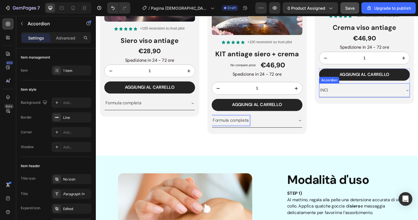
click at [340, 92] on p "INCI" at bounding box center [337, 94] width 9 height 8
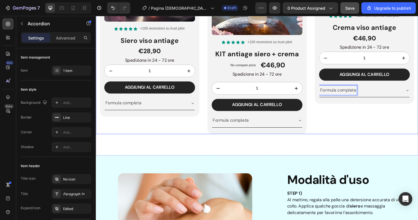
click at [353, 129] on div "Product Images Icon Icon Icon Icon Icon Icon List +100 recensioni su trust pilo…" at bounding box center [379, 14] width 105 height 251
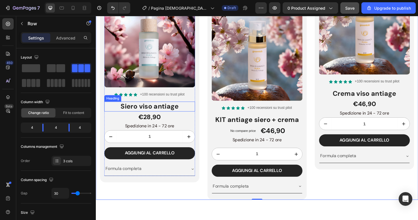
scroll to position [1095, 0]
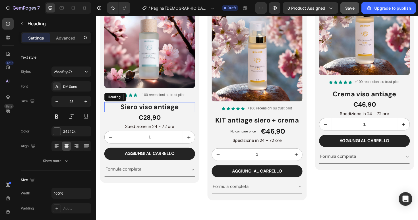
click at [170, 112] on h2 "Siero viso antiage" at bounding box center [153, 112] width 96 height 11
click at [170, 112] on p "Siero viso antiage" at bounding box center [152, 112] width 95 height 9
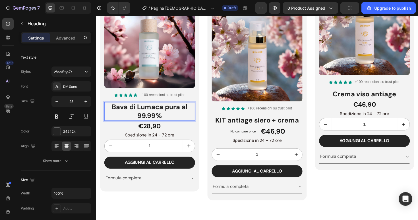
click at [185, 113] on p "Bava di Lumaca pura al 99.99%" at bounding box center [152, 117] width 95 height 18
click at [180, 121] on p "Bava di Lumaca pura al 99.99%" at bounding box center [152, 117] width 95 height 18
click at [252, 124] on h2 "KIT antiage siero + crema" at bounding box center [266, 126] width 96 height 11
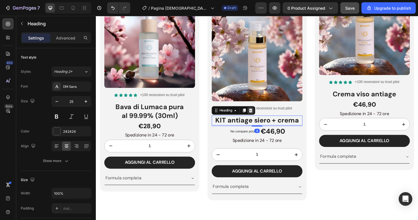
click at [259, 115] on icon at bounding box center [259, 116] width 5 height 5
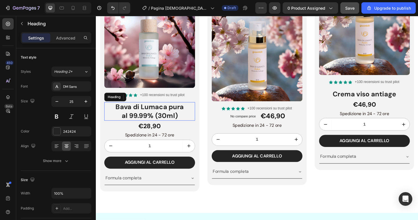
click at [193, 114] on p "Bava di Lumaca pura al 99.99% (30ml)" at bounding box center [152, 117] width 95 height 18
click at [139, 100] on icon at bounding box center [139, 102] width 3 height 4
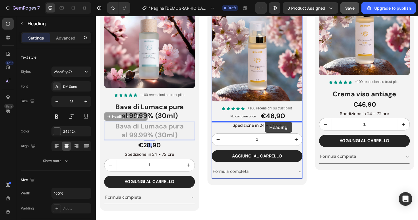
drag, startPoint x: 120, startPoint y: 122, endPoint x: 274, endPoint y: 128, distance: 154.7
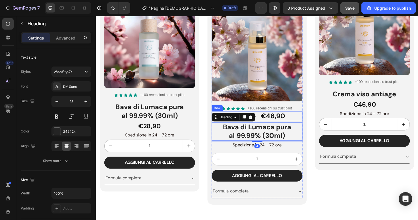
click at [303, 122] on div "No compare price Product Price €46,90 Product Price Product Price Row" at bounding box center [266, 122] width 96 height 11
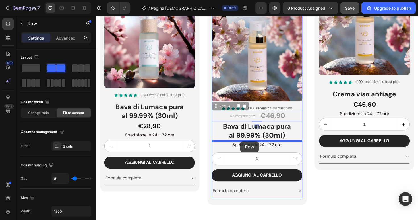
drag, startPoint x: 222, startPoint y: 111, endPoint x: 249, endPoint y: 149, distance: 46.0
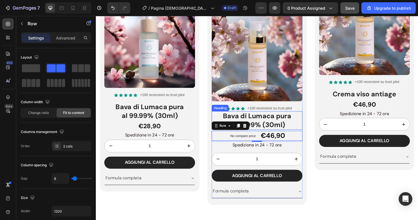
click at [292, 130] on h2 "Bava di Lumaca pura al 99.99% (30ml)" at bounding box center [266, 127] width 96 height 20
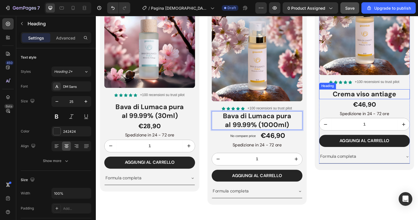
click at [363, 96] on h2 "Crema viso antiage" at bounding box center [380, 98] width 96 height 11
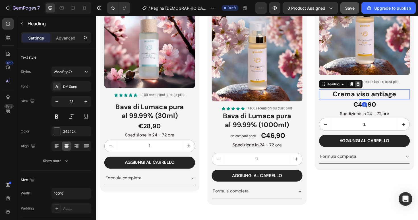
click at [374, 88] on icon at bounding box center [373, 88] width 4 height 4
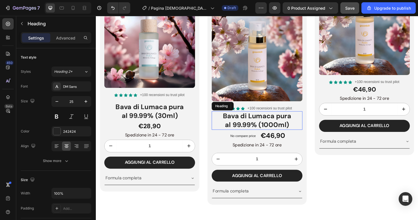
click at [306, 127] on p "Bava di Lumaca pura al 99.99% (1000ml)" at bounding box center [266, 126] width 95 height 18
click at [253, 112] on icon at bounding box center [252, 111] width 3 height 4
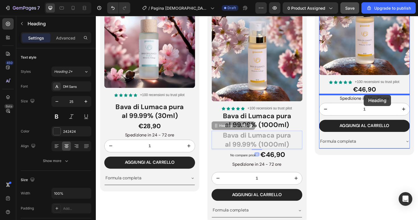
drag, startPoint x: 236, startPoint y: 132, endPoint x: 379, endPoint y: 99, distance: 146.7
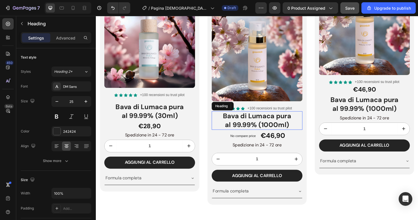
click at [280, 129] on p "Bava di Lumaca pura al 99.99% (1000ml)" at bounding box center [266, 126] width 95 height 18
click at [280, 132] on p "Bava di Lumaca pura al 99.99% (1000ml)" at bounding box center [266, 126] width 95 height 18
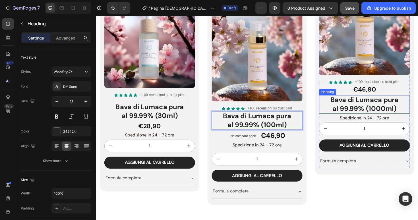
click at [391, 113] on p "Bava di Lumaca pura al 99.99% (1000ml)" at bounding box center [379, 109] width 95 height 18
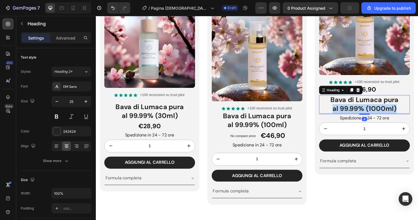
click at [391, 113] on p "Bava di Lumaca pura al 99.99% (1000ml)" at bounding box center [379, 109] width 95 height 18
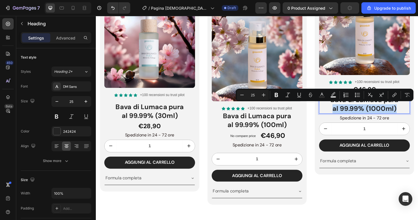
click at [391, 113] on p "Bava di Lumaca pura al 99.99% (1000ml)" at bounding box center [379, 109] width 95 height 18
drag, startPoint x: 385, startPoint y: 114, endPoint x: 400, endPoint y: 114, distance: 15.1
click at [400, 114] on p "Bava di Lumaca pura al 99.99% (1000ml)" at bounding box center [379, 109] width 95 height 18
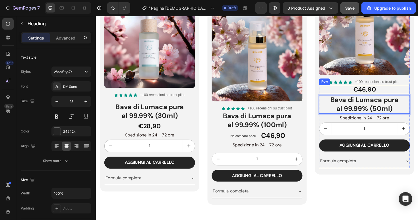
click at [403, 93] on div "€46,90 Product Price Product Price Row" at bounding box center [380, 94] width 96 height 10
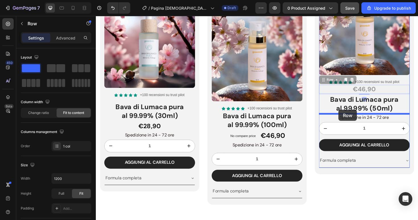
drag, startPoint x: 345, startPoint y: 83, endPoint x: 352, endPoint y: 115, distance: 33.4
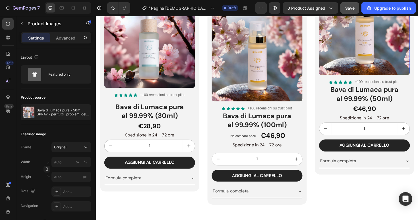
click at [390, 39] on img at bounding box center [380, 21] width 96 height 114
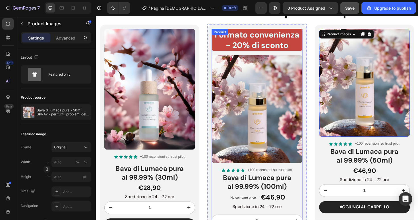
scroll to position [1025, 0]
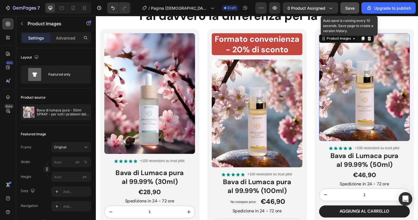
click at [357, 10] on button "Save" at bounding box center [349, 7] width 19 height 11
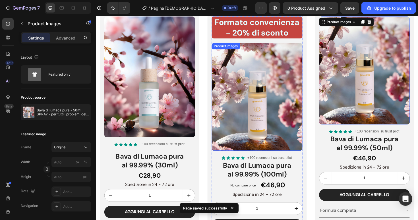
scroll to position [1056, 0]
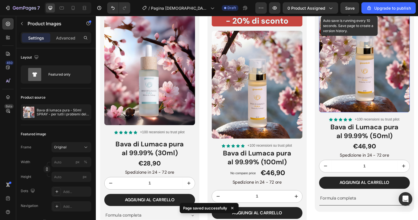
click at [353, 6] on span "Save" at bounding box center [349, 8] width 9 height 5
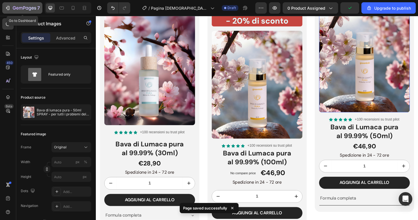
click at [15, 5] on div "7" at bounding box center [26, 8] width 27 height 7
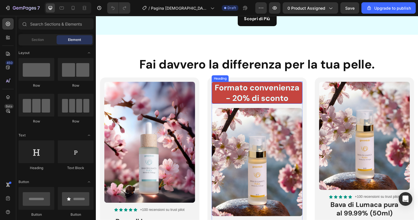
scroll to position [1008, 0]
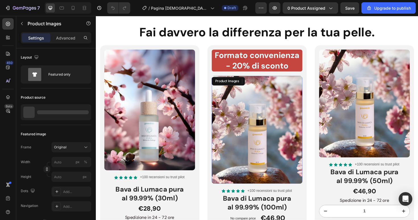
click at [268, 138] on img at bounding box center [266, 136] width 96 height 114
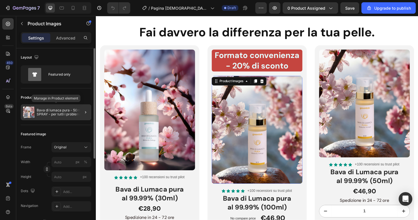
click at [62, 113] on p "Bava di lumaca pura - 50ml SPRAY - per tutti i problemi della pelle" at bounding box center [63, 112] width 52 height 8
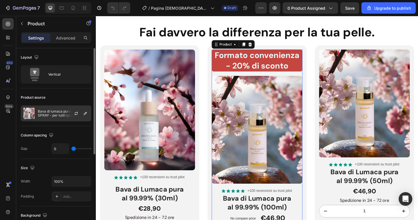
click at [50, 116] on p "Bava di lumaca pura - 50ml SPRAY - per tutti i problemi della pelle" at bounding box center [63, 113] width 51 height 8
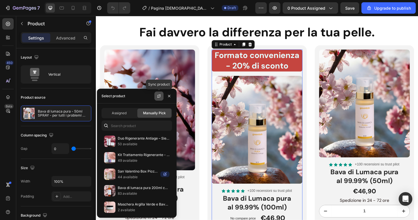
click at [156, 100] on button "button" at bounding box center [158, 95] width 9 height 9
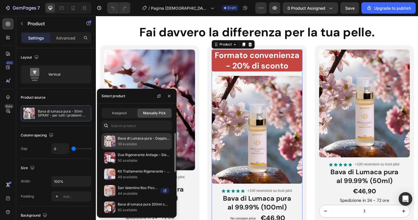
click at [136, 141] on p "Bava di Lumaca pura - Doppio flacone 100 ml" at bounding box center [144, 139] width 52 height 6
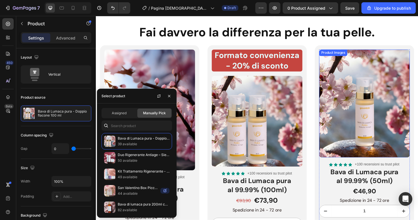
click at [364, 114] on img at bounding box center [380, 108] width 96 height 114
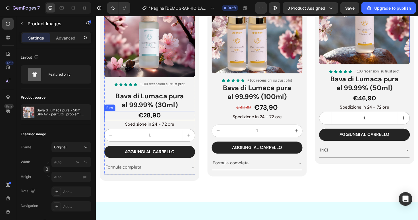
scroll to position [1105, 0]
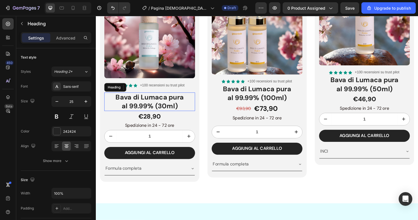
click at [168, 111] on h2 "Bava di Lumaca pura al 99.99% (30ml)" at bounding box center [153, 107] width 96 height 20
click at [131, 104] on p "Bava di Lumaca pura al 99.99% (30ml)" at bounding box center [152, 106] width 95 height 18
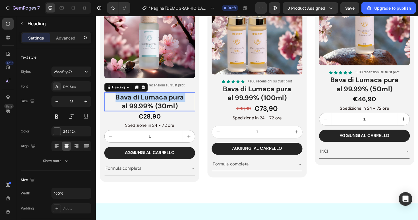
click at [131, 104] on p "Bava di Lumaca pura al 99.99% (30ml)" at bounding box center [152, 106] width 95 height 18
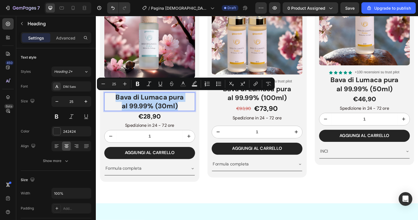
drag, startPoint x: 182, startPoint y: 109, endPoint x: 115, endPoint y: 104, distance: 67.8
click at [115, 104] on p "Bava di Lumaca pura al 99.99% (30ml)" at bounding box center [152, 106] width 95 height 18
click at [136, 83] on icon "Editor contextual toolbar" at bounding box center [137, 84] width 3 height 4
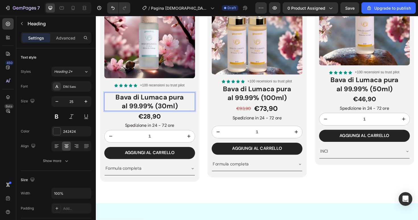
click at [137, 99] on strong "Bava di Lumaca pura" at bounding box center [152, 101] width 72 height 9
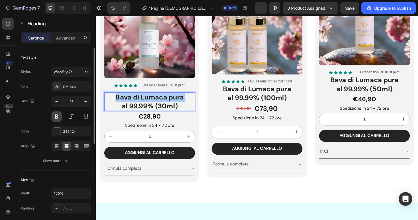
click at [60, 113] on button at bounding box center [56, 116] width 10 height 10
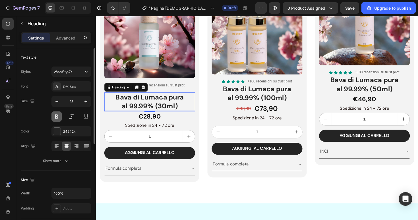
click at [60, 113] on button at bounding box center [56, 116] width 10 height 10
click at [131, 102] on strong "Bava di Lumaca pura" at bounding box center [152, 101] width 72 height 9
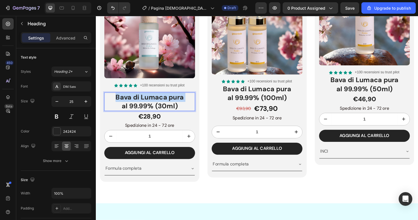
click at [131, 102] on strong "Bava di Lumaca pura" at bounding box center [152, 101] width 72 height 9
click at [185, 109] on p "Bava di Lumaca pura al 99.99% (30ml)" at bounding box center [152, 106] width 95 height 18
drag, startPoint x: 184, startPoint y: 109, endPoint x: 101, endPoint y: 105, distance: 83.6
click at [101, 105] on div "Product Images Icon Icon Icon Icon Icon Icon List +100 recensioni su trust pilo…" at bounding box center [152, 70] width 105 height 242
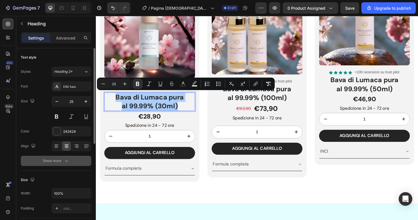
click at [61, 159] on div "Show more" at bounding box center [56, 161] width 26 height 6
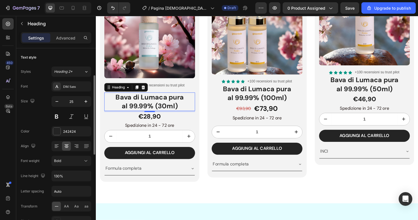
scroll to position [44, 0]
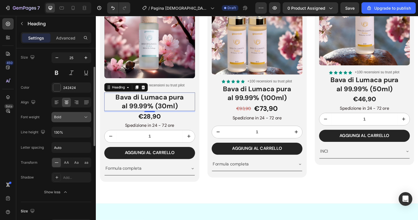
click at [68, 119] on div "Bold" at bounding box center [68, 116] width 29 height 5
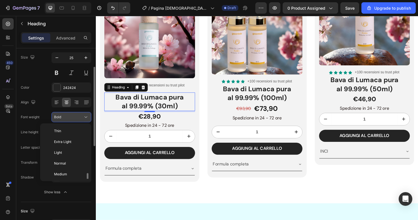
scroll to position [31, 0]
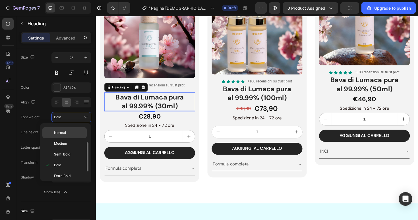
click at [64, 133] on span "Normal" at bounding box center [60, 132] width 12 height 5
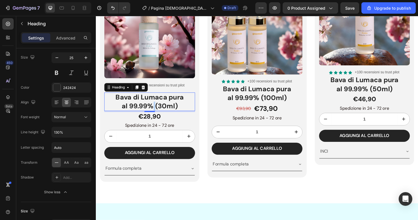
click at [156, 107] on strong "al 99.99% (30ml)" at bounding box center [152, 111] width 59 height 9
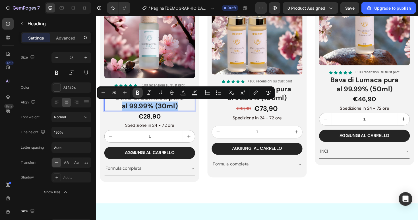
click at [140, 90] on icon "Editor contextual toolbar" at bounding box center [138, 93] width 6 height 6
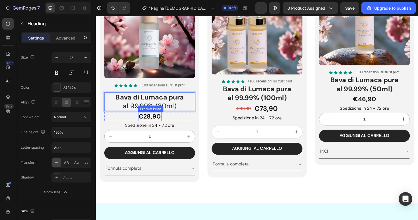
scroll to position [1100, 0]
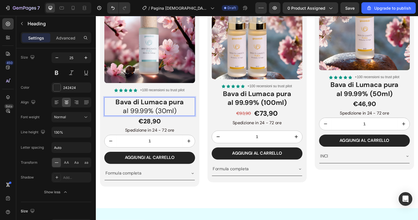
click at [164, 105] on strong "Bava di Lumaca pura" at bounding box center [152, 106] width 72 height 9
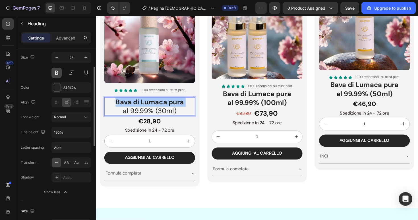
click at [59, 71] on button at bounding box center [56, 73] width 10 height 10
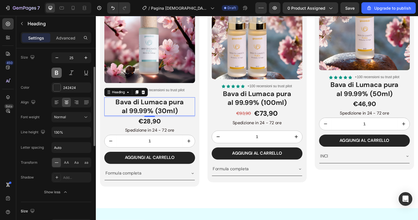
click at [59, 71] on button at bounding box center [56, 73] width 10 height 10
click at [122, 106] on strong "Bava di Lumaca pura" at bounding box center [152, 106] width 72 height 9
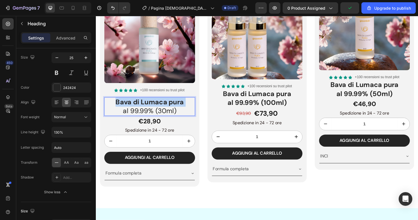
click at [122, 106] on strong "Bava di Lumaca pura" at bounding box center [152, 106] width 72 height 9
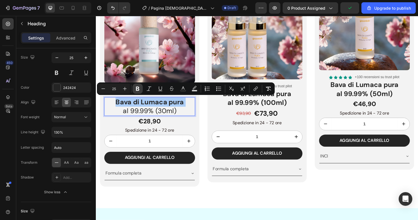
click at [140, 89] on icon "Editor contextual toolbar" at bounding box center [138, 89] width 6 height 6
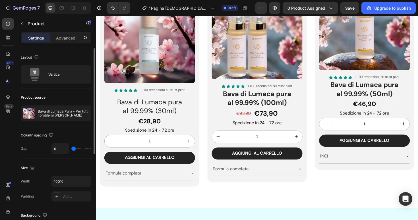
scroll to position [1073, 0]
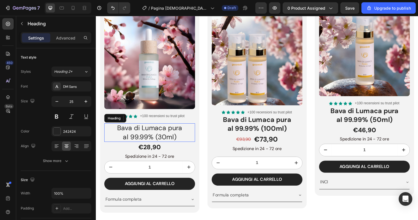
click at [188, 136] on h2 "Bava di Lumaca pura al 99.99% (30ml)" at bounding box center [153, 140] width 96 height 20
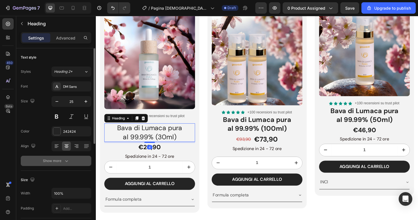
click at [68, 160] on icon "button" at bounding box center [67, 161] width 6 height 6
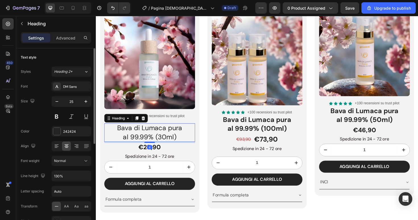
click at [70, 158] on div "Normal" at bounding box center [71, 161] width 35 height 6
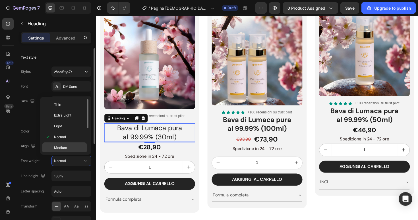
click at [61, 145] on span "Medium" at bounding box center [60, 147] width 13 height 5
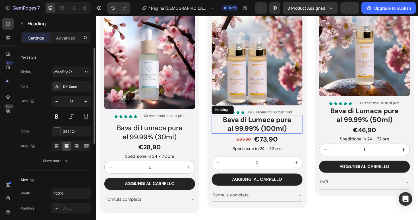
click at [285, 133] on h2 "Bava di Lumaca pura al 99.99% (100ml)" at bounding box center [266, 131] width 96 height 20
click at [258, 115] on icon at bounding box center [259, 115] width 5 height 5
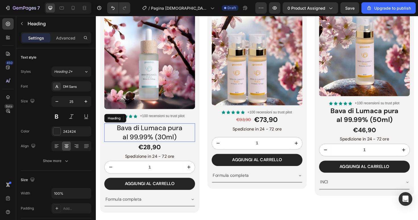
click at [187, 140] on h2 "Bava di Lumaca pura al 99.99% (30ml)" at bounding box center [153, 140] width 96 height 20
click at [140, 126] on icon at bounding box center [139, 124] width 3 height 4
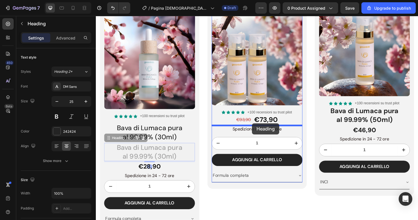
drag, startPoint x: 124, startPoint y: 143, endPoint x: 261, endPoint y: 130, distance: 137.4
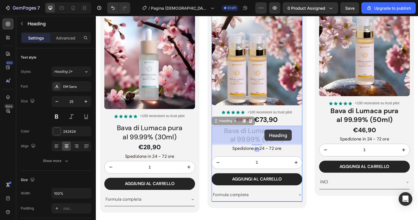
drag, startPoint x: 228, startPoint y: 127, endPoint x: 274, endPoint y: 137, distance: 47.3
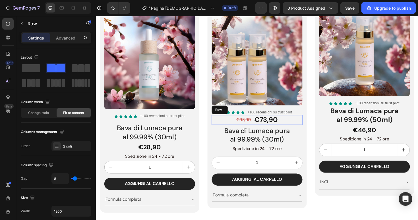
click at [297, 125] on div "€93,90 Product Price Product Price €73,90 Product Price Product Price Row" at bounding box center [266, 126] width 96 height 11
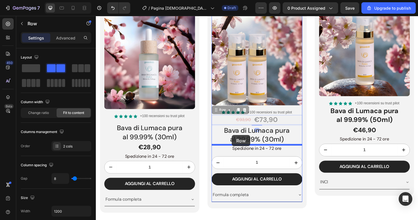
drag, startPoint x: 234, startPoint y: 115, endPoint x: 240, endPoint y: 142, distance: 27.9
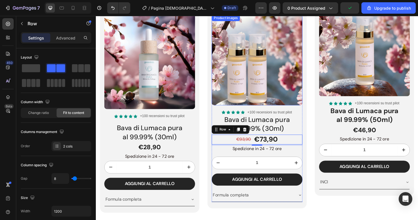
click at [291, 83] on img at bounding box center [266, 62] width 96 height 96
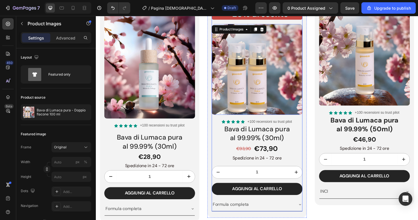
scroll to position [1065, 0]
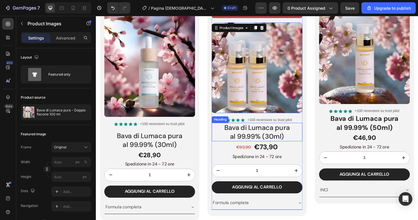
click at [308, 139] on h2 "Bava di Lumaca pura al 99.99% (30ml)" at bounding box center [266, 139] width 96 height 20
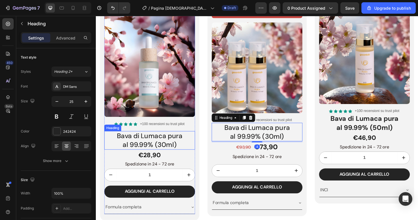
click at [193, 141] on h2 "Bava di Lumaca pura al 99.99% (30ml)" at bounding box center [153, 148] width 96 height 20
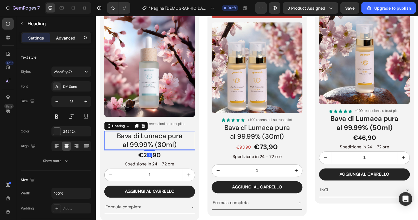
click at [70, 38] on p "Advanced" at bounding box center [65, 38] width 19 height 6
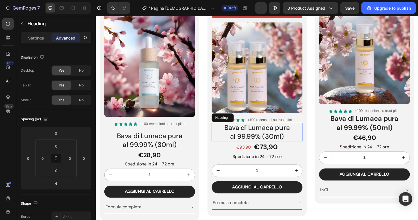
click at [308, 146] on h2 "Bava di Lumaca pura al 99.99% (30ml)" at bounding box center [266, 139] width 96 height 20
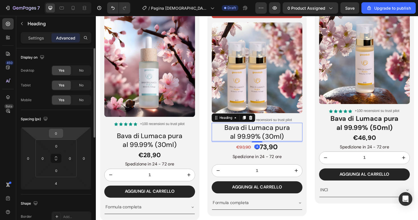
click at [57, 132] on input "0" at bounding box center [55, 133] width 11 height 9
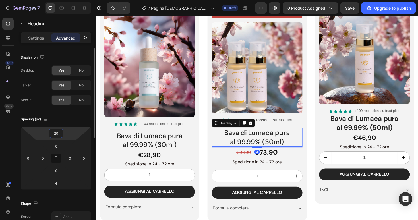
type input "2"
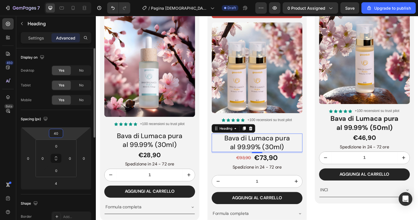
type input "4"
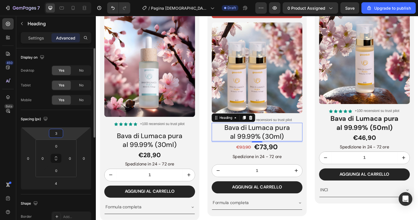
type input "30"
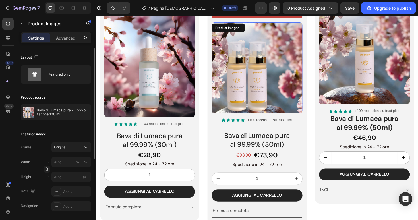
click at [276, 70] on img at bounding box center [266, 71] width 96 height 96
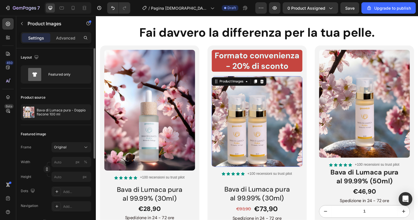
scroll to position [1005, 0]
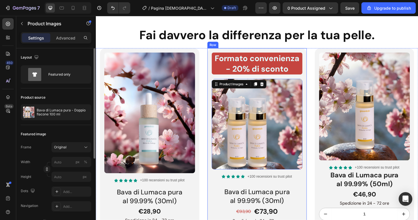
click at [215, 58] on div "Formato convenienza - 20% di sconto Heading Product Images 16 Icon Icon Icon Ic…" at bounding box center [266, 173] width 105 height 246
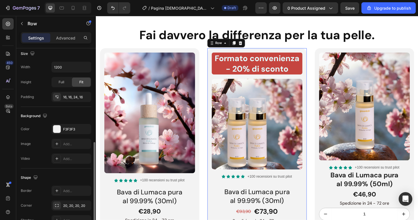
scroll to position [148, 0]
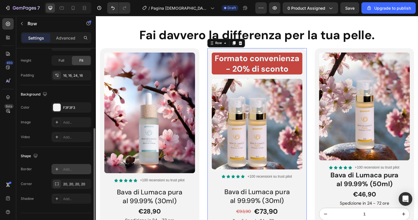
click at [61, 168] on div "Add..." at bounding box center [71, 169] width 40 height 10
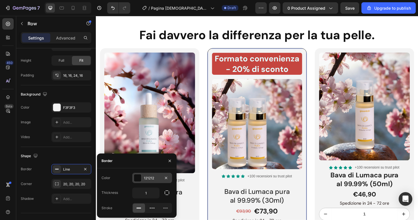
click at [137, 177] on div at bounding box center [137, 177] width 7 height 7
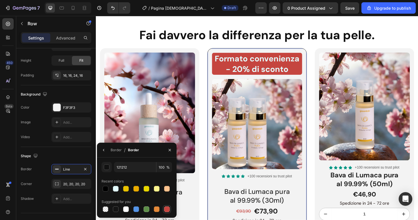
click at [165, 209] on div at bounding box center [167, 209] width 6 height 6
type input "C5453F"
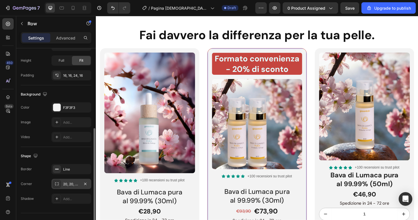
click at [59, 183] on icon at bounding box center [57, 183] width 4 height 3
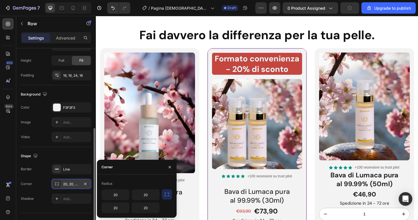
click at [59, 183] on icon at bounding box center [57, 183] width 4 height 3
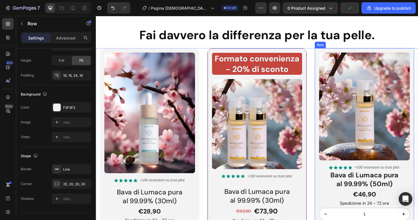
click at [365, 106] on img at bounding box center [380, 112] width 96 height 114
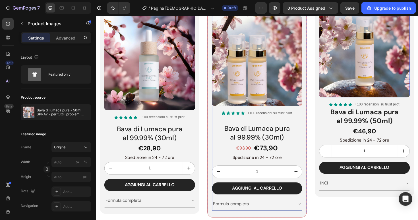
scroll to position [1076, 0]
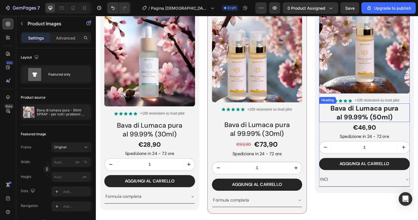
click at [382, 121] on h2 "Bava di Lumaca pura al 99.99% (50ml)" at bounding box center [380, 119] width 96 height 20
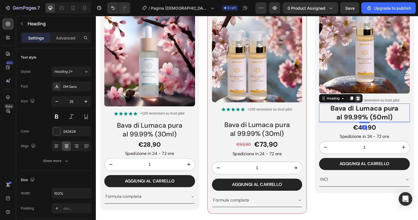
click at [373, 101] on icon at bounding box center [373, 103] width 4 height 4
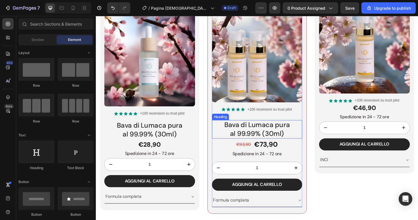
click at [297, 132] on h2 "Bava di Lumaca pura al 99.99% (30ml)" at bounding box center [265, 136] width 95 height 20
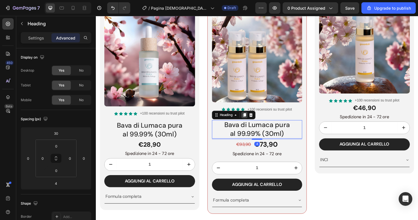
click at [252, 121] on icon at bounding box center [253, 120] width 5 height 5
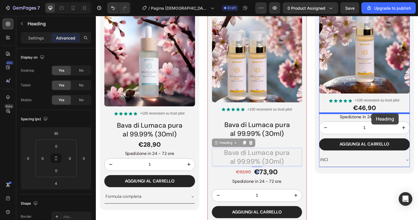
drag, startPoint x: 224, startPoint y: 151, endPoint x: 387, endPoint y: 119, distance: 166.8
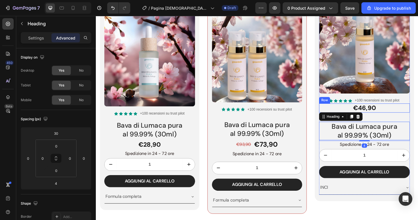
click at [409, 113] on div "€46,90 Product Price Product Price Row" at bounding box center [380, 114] width 96 height 10
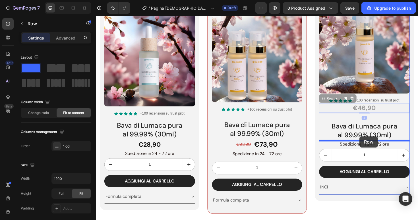
drag, startPoint x: 349, startPoint y: 102, endPoint x: 375, endPoint y: 143, distance: 48.9
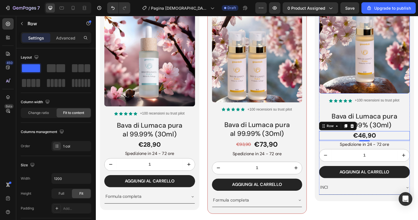
click at [397, 86] on img at bounding box center [380, 41] width 96 height 114
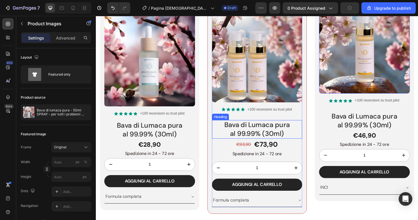
click at [282, 138] on h2 "Bava di Lumaca pura al 99.99% (30ml)" at bounding box center [265, 136] width 95 height 20
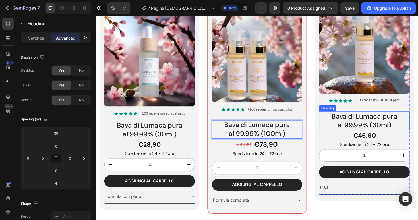
click at [390, 129] on h2 "Bava di Lumaca pura al 99.99% (30ml)" at bounding box center [380, 127] width 96 height 20
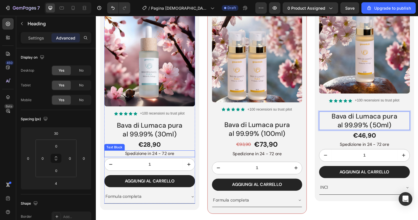
click at [186, 161] on p "Spedizione in 24 - 72 ore" at bounding box center [152, 162] width 95 height 6
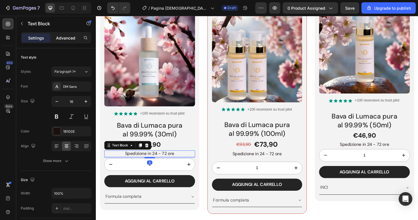
click at [65, 37] on p "Advanced" at bounding box center [65, 38] width 19 height 6
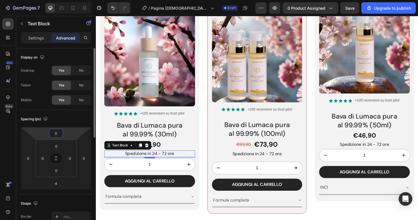
click at [58, 132] on input "0" at bounding box center [55, 133] width 11 height 9
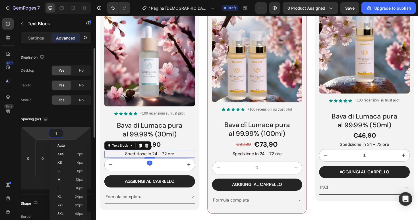
type input "10"
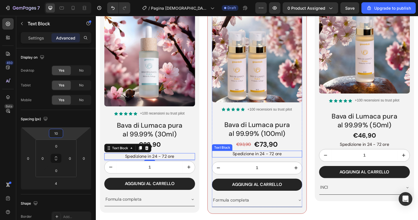
click at [300, 159] on p "Spedizione in 24 - 72 ore" at bounding box center [266, 162] width 94 height 6
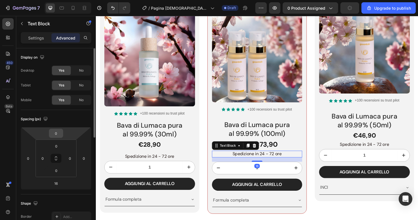
click at [59, 130] on input "0" at bounding box center [55, 133] width 11 height 9
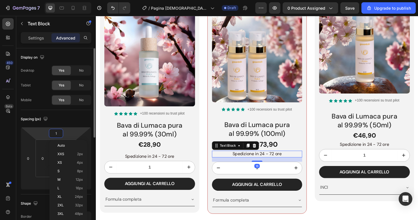
type input "10"
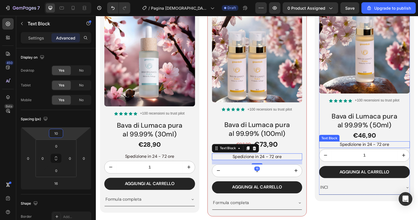
click at [415, 151] on p "Spedizione in 24 - 72 ore" at bounding box center [379, 152] width 95 height 6
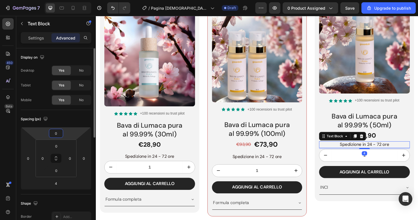
click at [55, 132] on input "0" at bounding box center [55, 133] width 11 height 9
type input "10"
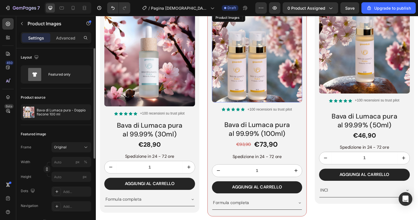
click at [257, 66] on img at bounding box center [265, 59] width 95 height 95
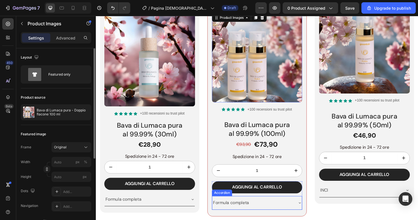
click at [242, 210] on p "Formula completa" at bounding box center [239, 214] width 38 height 8
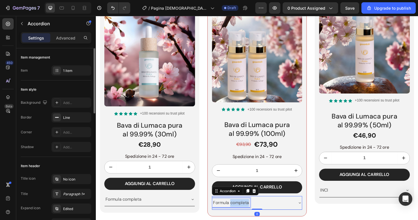
click at [242, 210] on p "Formula completa" at bounding box center [239, 214] width 38 height 8
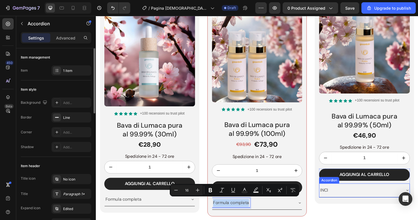
click at [339, 199] on p "INCI" at bounding box center [337, 200] width 9 height 8
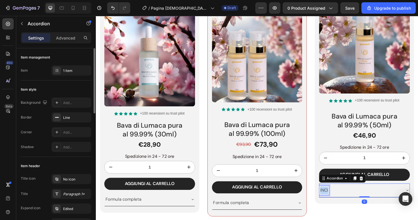
click at [339, 199] on p "INCI" at bounding box center [337, 200] width 9 height 8
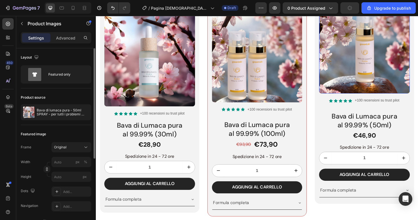
click at [389, 64] on img at bounding box center [380, 41] width 96 height 114
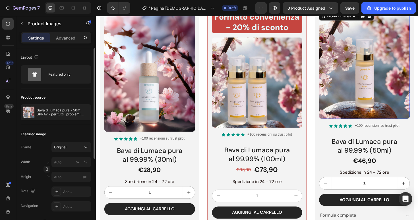
scroll to position [1044, 0]
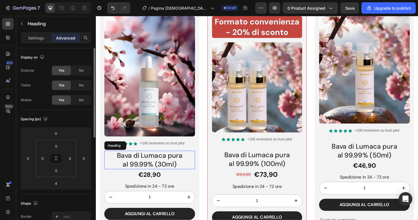
click at [163, 170] on h2 "Bava di Lumaca pura al 99.99% (30ml)" at bounding box center [153, 169] width 96 height 20
drag, startPoint x: 159, startPoint y: 173, endPoint x: 182, endPoint y: 173, distance: 22.7
click at [182, 173] on p "Bava di Lumaca pura al 99.99% (30ml)" at bounding box center [152, 168] width 95 height 18
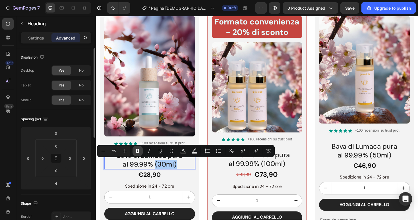
click at [138, 151] on icon "Editor contextual toolbar" at bounding box center [137, 151] width 3 height 4
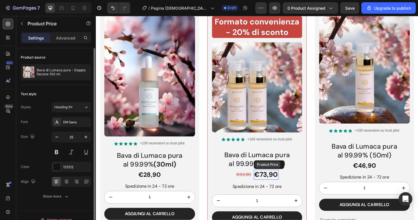
click at [280, 172] on div "Product Price" at bounding box center [277, 173] width 24 height 5
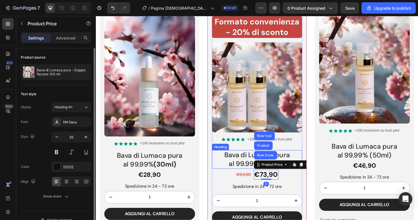
click at [249, 167] on p "Bava di Lumaca pura al 99.99% (100ml)" at bounding box center [266, 168] width 94 height 18
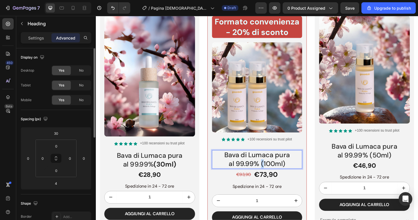
click at [270, 172] on p "Bava di Lumaca pura al 99.99% (100ml)" at bounding box center [266, 168] width 94 height 18
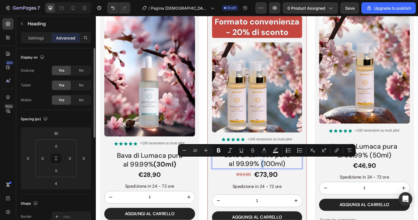
click at [270, 172] on p "Bava di Lumaca pura al 99.99% (100ml)" at bounding box center [266, 168] width 94 height 18
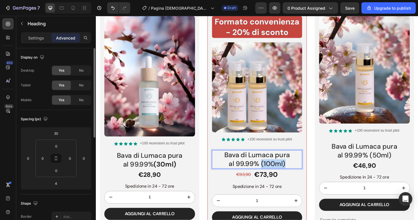
drag, startPoint x: 270, startPoint y: 172, endPoint x: 305, endPoint y: 172, distance: 34.4
click at [305, 172] on p "Bava di Lumaca pura al 99.99% (100ml)" at bounding box center [266, 168] width 94 height 18
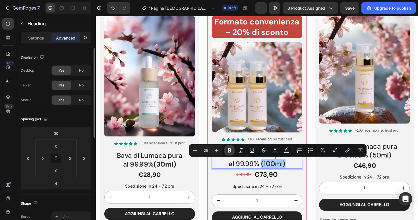
click at [225, 151] on button "Bold" at bounding box center [229, 150] width 10 height 10
click at [396, 163] on p "Bava di Lumaca pura al 99.99% (50ml)" at bounding box center [379, 158] width 95 height 18
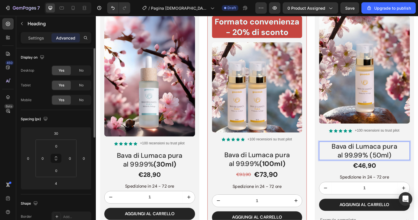
click at [382, 163] on p "Bava di Lumaca pura al 99.99% (50ml)" at bounding box center [379, 158] width 95 height 18
drag, startPoint x: 385, startPoint y: 163, endPoint x: 424, endPoint y: 163, distance: 39.5
click at [417, 163] on p "Bava di Lumaca pura al 99.99% (50ml)" at bounding box center [379, 158] width 95 height 18
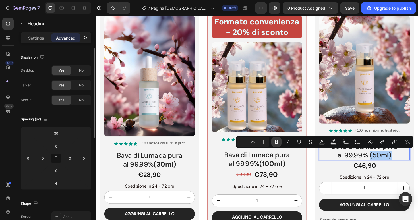
click at [278, 142] on icon "Editor contextual toolbar" at bounding box center [276, 142] width 6 height 6
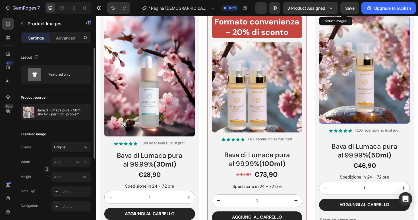
click at [352, 112] on img at bounding box center [380, 73] width 96 height 114
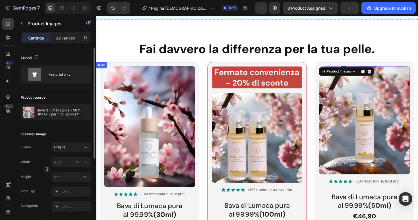
scroll to position [992, 0]
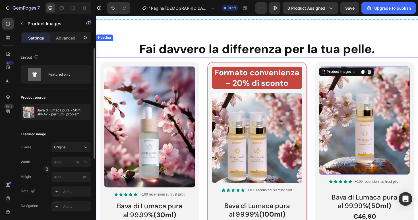
click at [298, 42] on h2 "Fai davvero la differenza per la tua pelle." at bounding box center [266, 51] width 341 height 18
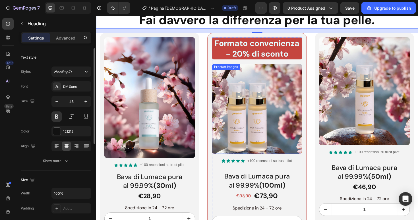
scroll to position [1006, 0]
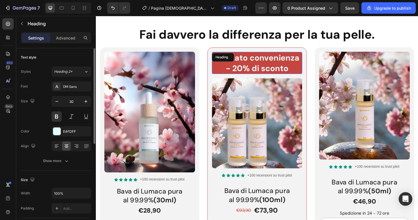
click at [301, 69] on h2 "Formato convenienza - 20% di sconto" at bounding box center [265, 65] width 95 height 23
click at [301, 70] on h2 "Formato convenienza - 20% di sconto" at bounding box center [265, 65] width 95 height 23
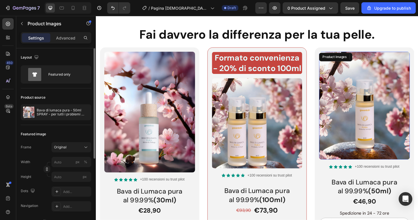
click at [369, 74] on img at bounding box center [380, 111] width 96 height 114
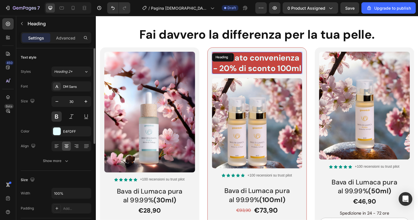
click at [221, 66] on p "Formato convenienza - 20% di sconto 100ml" at bounding box center [266, 66] width 94 height 22
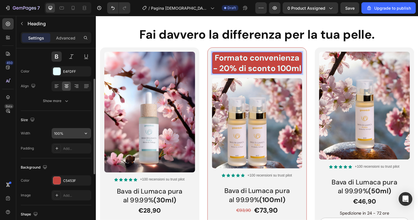
click at [57, 136] on input "100%" at bounding box center [71, 133] width 39 height 10
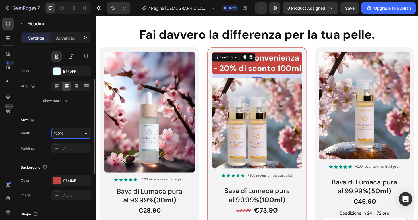
click at [57, 136] on input "100%" at bounding box center [71, 133] width 39 height 10
click at [59, 129] on input "100%" at bounding box center [71, 133] width 39 height 10
click at [58, 131] on input "100%" at bounding box center [71, 133] width 39 height 10
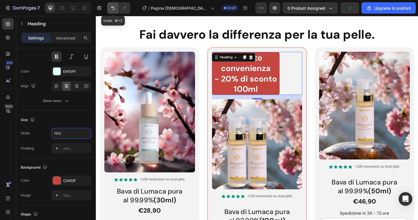
click at [112, 9] on icon "Undo/Redo" at bounding box center [113, 8] width 6 height 6
type input "100%"
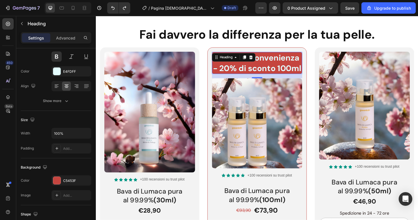
click at [267, 88] on div "16" at bounding box center [266, 86] width 6 height 5
click at [236, 60] on div "Heading" at bounding box center [234, 59] width 16 height 5
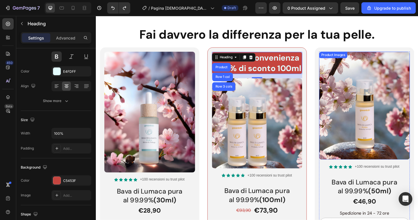
click at [358, 74] on img at bounding box center [380, 111] width 96 height 114
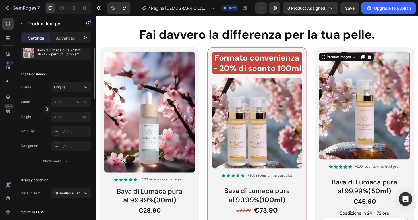
scroll to position [0, 0]
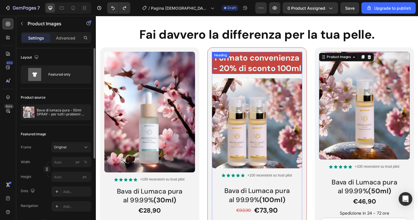
click at [282, 69] on p "Formato convenienza - 20% di sconto 100ml" at bounding box center [266, 66] width 94 height 22
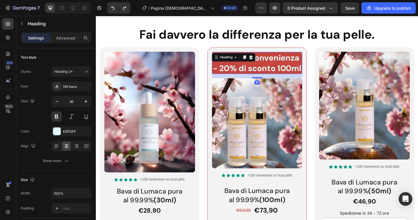
click at [282, 69] on p "Formato convenienza - 20% di sconto 100ml" at bounding box center [266, 66] width 94 height 22
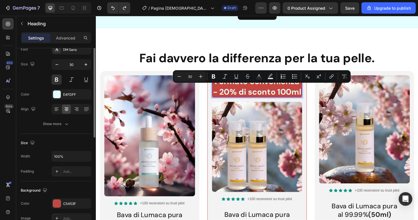
scroll to position [20, 0]
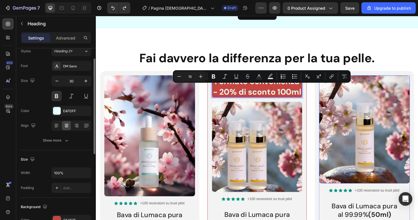
click at [376, 126] on img at bounding box center [380, 136] width 96 height 114
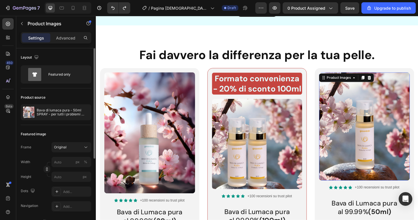
scroll to position [986, 0]
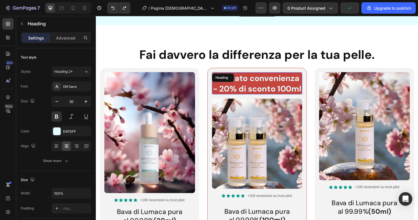
click at [290, 82] on p "Formato convenienza - 20% di sconto 100ml" at bounding box center [266, 87] width 94 height 22
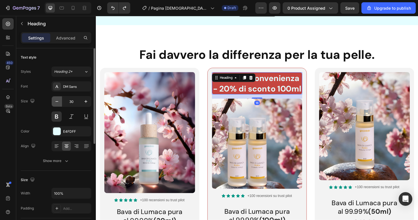
click at [57, 100] on icon "button" at bounding box center [57, 102] width 6 height 6
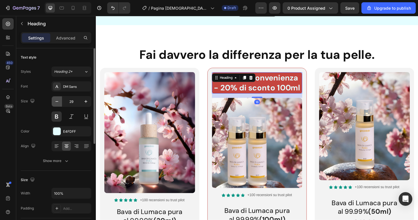
click at [57, 100] on icon "button" at bounding box center [57, 102] width 6 height 6
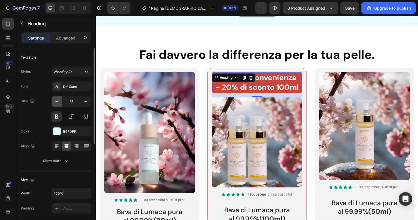
click at [57, 102] on icon "button" at bounding box center [57, 102] width 6 height 6
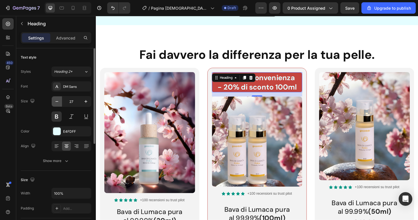
click at [57, 102] on icon "button" at bounding box center [57, 102] width 6 height 6
type input "26"
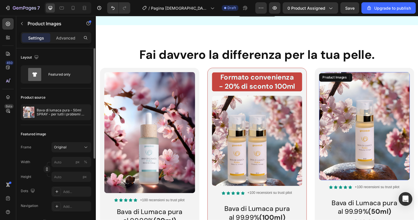
click at [382, 113] on img at bounding box center [380, 132] width 96 height 114
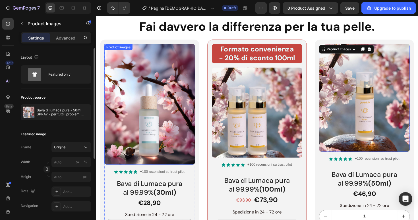
scroll to position [1011, 0]
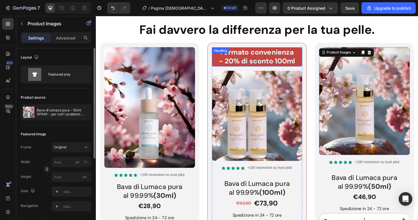
click at [250, 55] on div "Formato convenienza - 20% di sconto 100ml Heading" at bounding box center [265, 59] width 95 height 20
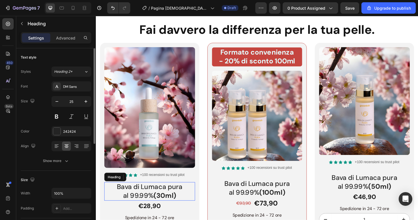
click at [171, 203] on strong "(30ml)" at bounding box center [169, 205] width 24 height 9
click at [140, 186] on icon at bounding box center [139, 186] width 3 height 4
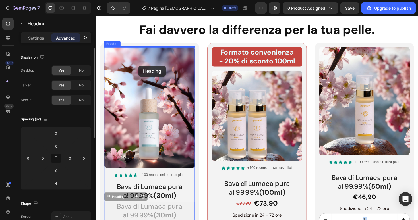
drag, startPoint x: 127, startPoint y: 206, endPoint x: 141, endPoint y: 68, distance: 138.5
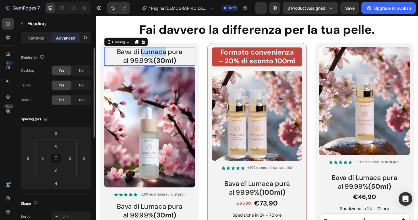
click at [149, 53] on p "Bava di Lumaca pura al 99.99% (30ml)" at bounding box center [152, 58] width 95 height 18
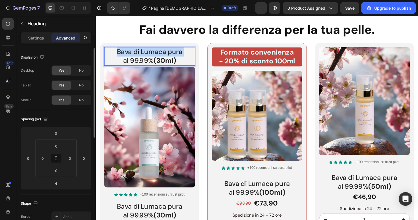
click at [149, 53] on p "Bava di Lumaca pura al 99.99% (30ml)" at bounding box center [152, 58] width 95 height 18
drag, startPoint x: 186, startPoint y: 63, endPoint x: 113, endPoint y: 55, distance: 73.2
click at [113, 55] on p "Bava di Lumaca pura al 99.99% (30ml)" at bounding box center [152, 58] width 95 height 18
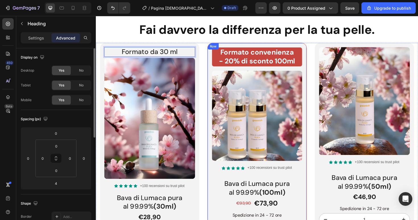
click at [217, 58] on div "Formato convenienza - 20% di sconto 100ml Heading Product Images Icon Icon Icon…" at bounding box center [266, 167] width 105 height 246
click at [189, 56] on p "Formato da 30 ml" at bounding box center [152, 53] width 95 height 9
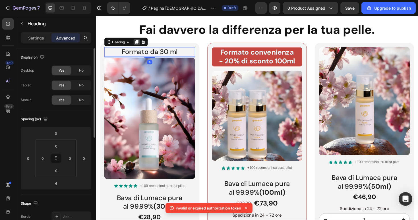
click at [141, 42] on icon at bounding box center [139, 43] width 3 height 4
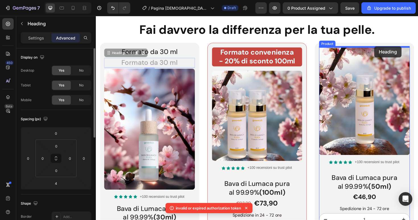
drag, startPoint x: 120, startPoint y: 54, endPoint x: 390, endPoint y: 48, distance: 270.0
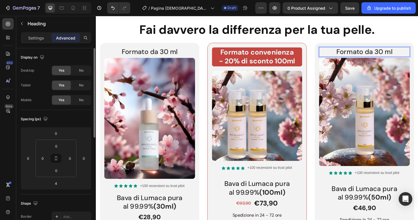
click at [395, 55] on p "Formato da 30 ml" at bounding box center [379, 53] width 95 height 9
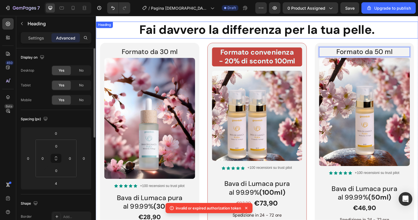
click at [354, 30] on h2 "Fai davvero la differenza per la tua pelle." at bounding box center [266, 31] width 341 height 18
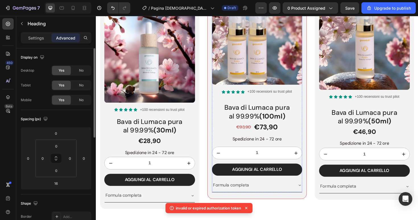
scroll to position [1092, 0]
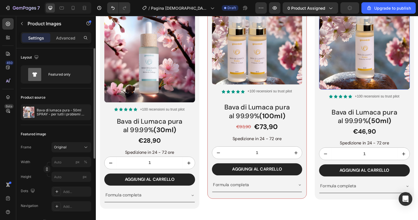
click at [363, 78] on img at bounding box center [380, 36] width 96 height 114
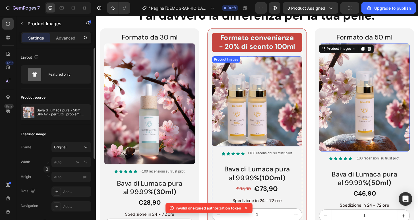
scroll to position [1019, 0]
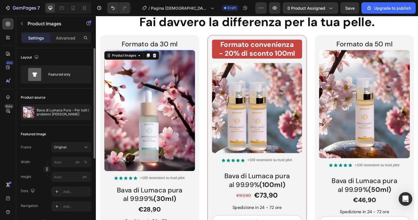
click at [157, 120] on img at bounding box center [153, 116] width 96 height 128
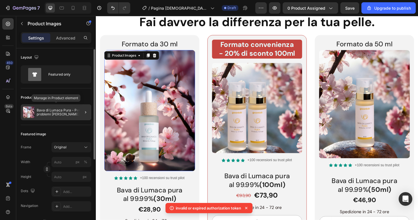
scroll to position [3, 0]
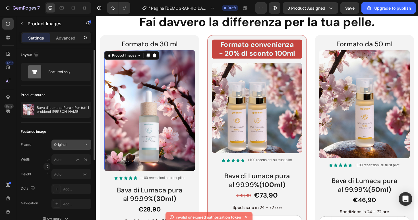
click at [66, 143] on span "Original" at bounding box center [60, 144] width 13 height 5
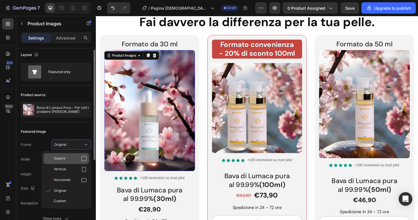
click at [65, 154] on div "Square" at bounding box center [65, 158] width 45 height 11
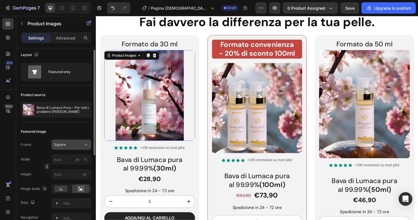
click at [66, 145] on div "Square" at bounding box center [68, 144] width 28 height 5
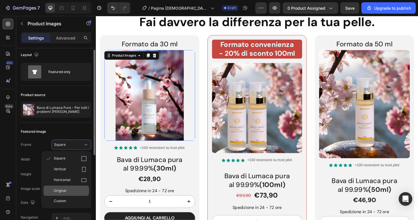
click at [64, 194] on div "Original" at bounding box center [65, 191] width 45 height 10
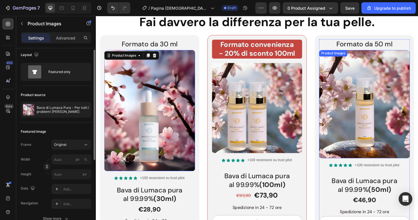
click at [367, 131] on img at bounding box center [380, 109] width 96 height 114
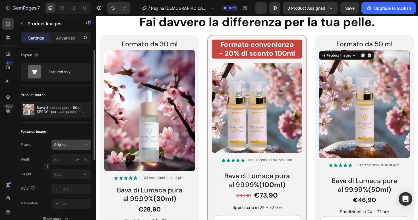
click at [55, 141] on button "Original" at bounding box center [71, 145] width 40 height 10
click at [68, 126] on div "Featured image Frame Original Width px % Height px Dots Add... Navigation Add..…" at bounding box center [56, 175] width 70 height 106
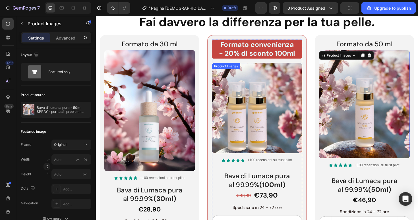
click at [267, 126] on img at bounding box center [265, 113] width 95 height 95
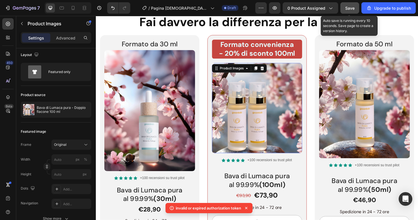
click at [351, 10] on span "Save" at bounding box center [349, 8] width 9 height 5
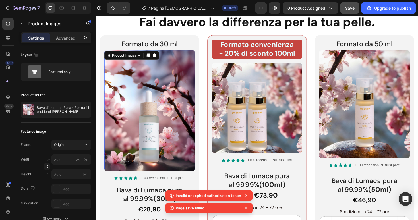
click at [167, 96] on img at bounding box center [153, 116] width 96 height 128
click at [60, 142] on span "Original" at bounding box center [60, 144] width 13 height 5
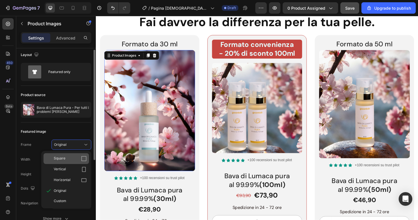
click at [59, 154] on div "Square" at bounding box center [65, 158] width 45 height 11
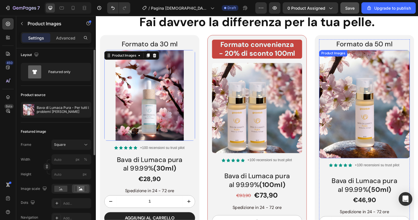
click at [367, 111] on img at bounding box center [380, 109] width 96 height 114
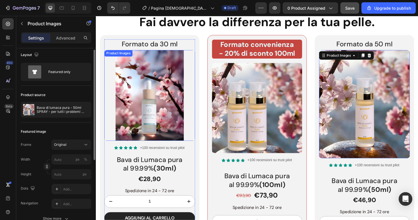
click at [153, 95] on img at bounding box center [153, 100] width 96 height 96
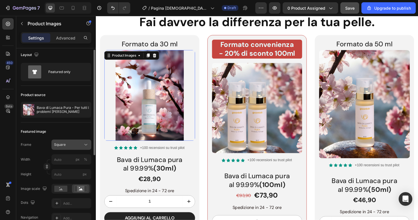
click at [63, 143] on span "Square" at bounding box center [60, 144] width 12 height 5
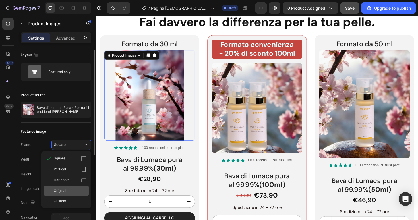
click at [57, 192] on span "Original" at bounding box center [60, 190] width 13 height 5
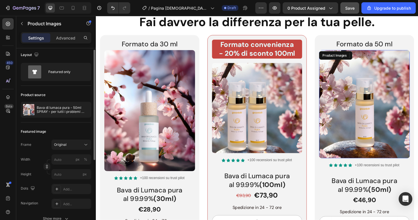
click at [354, 121] on img at bounding box center [380, 109] width 96 height 114
click at [258, 121] on img at bounding box center [265, 113] width 95 height 95
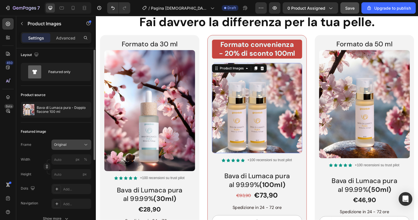
click at [62, 145] on span "Original" at bounding box center [60, 144] width 13 height 5
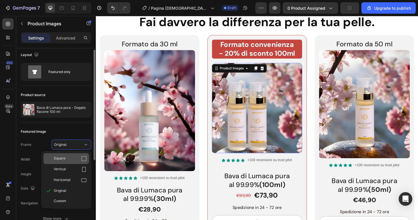
click at [60, 161] on div "Square" at bounding box center [65, 158] width 45 height 11
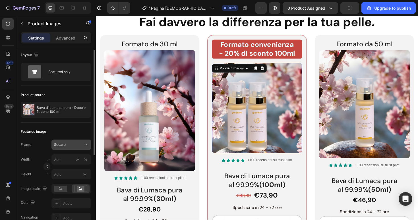
click at [65, 147] on span "Square" at bounding box center [60, 144] width 12 height 5
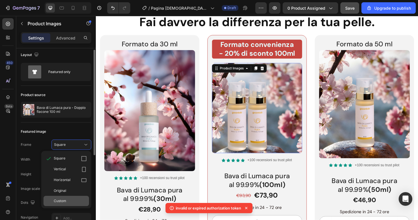
click at [66, 204] on div "Custom" at bounding box center [65, 201] width 45 height 10
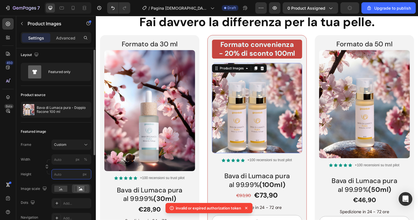
click at [63, 172] on input "px" at bounding box center [71, 174] width 40 height 10
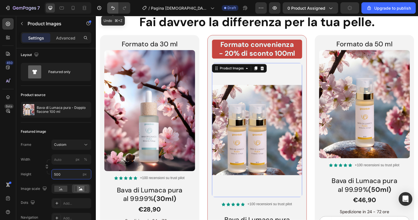
type input "500"
click at [114, 8] on icon "Undo/Redo" at bounding box center [113, 8] width 6 height 6
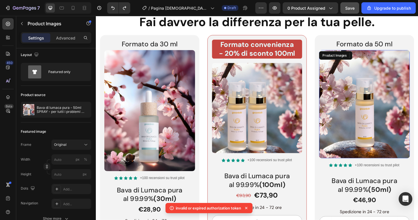
click at [383, 110] on img at bounding box center [380, 109] width 96 height 114
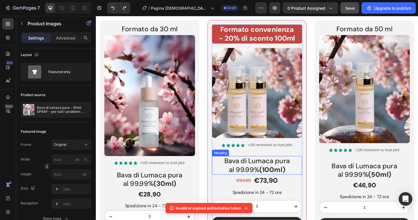
scroll to position [1032, 0]
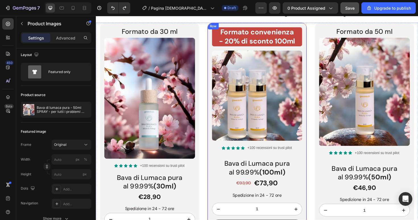
click at [314, 26] on div "Formato convenienza - 20% di sconto 100ml Heading Product Images Icon Icon Icon…" at bounding box center [266, 146] width 105 height 246
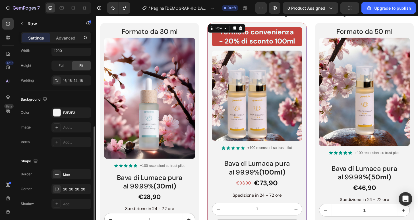
scroll to position [150, 0]
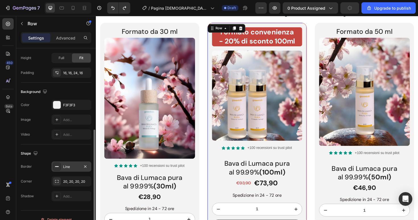
click at [69, 168] on div "Line" at bounding box center [71, 166] width 16 height 5
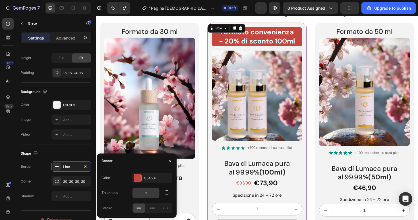
click at [145, 192] on input "1" at bounding box center [145, 193] width 27 height 10
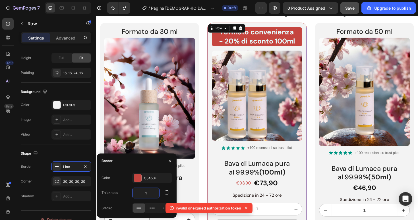
click at [145, 192] on input "1" at bounding box center [145, 193] width 27 height 10
type input "2"
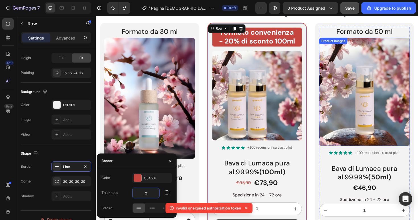
click at [382, 124] on img at bounding box center [380, 96] width 96 height 114
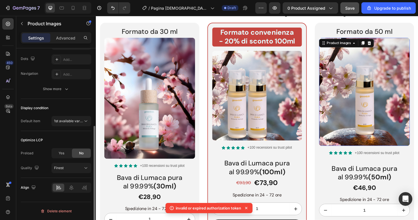
scroll to position [0, 0]
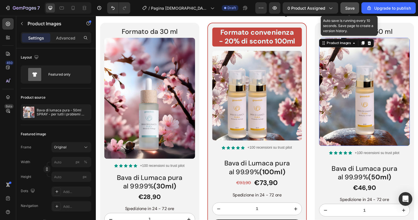
click at [353, 7] on span "Save" at bounding box center [349, 8] width 9 height 5
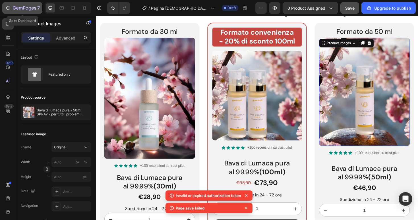
click at [22, 9] on icon "button" at bounding box center [24, 8] width 23 height 5
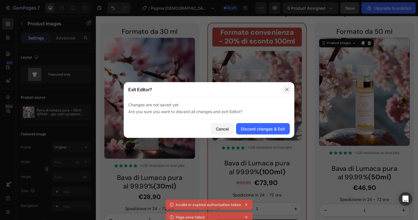
click at [285, 90] on icon "button" at bounding box center [286, 89] width 5 height 5
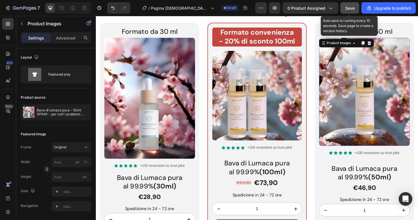
click at [349, 9] on span "Save" at bounding box center [349, 8] width 9 height 5
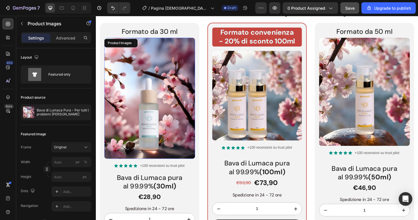
click at [147, 88] on img at bounding box center [153, 103] width 96 height 128
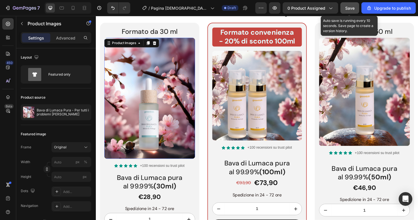
click at [351, 7] on span "Save" at bounding box center [349, 8] width 9 height 5
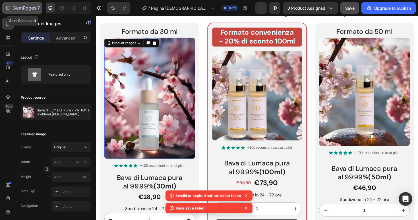
click at [21, 10] on icon "button" at bounding box center [24, 8] width 23 height 5
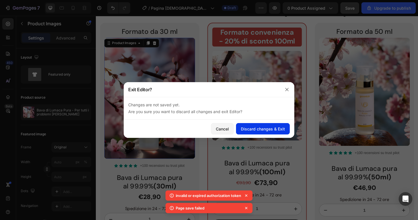
click at [259, 131] on div "Discard changes & Exit" at bounding box center [263, 129] width 44 height 6
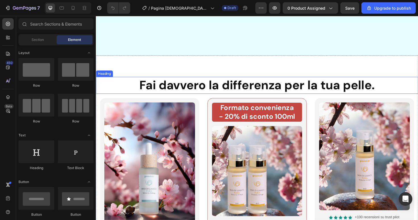
scroll to position [1034, 0]
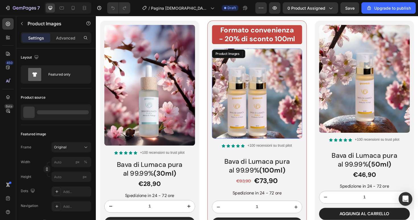
click at [260, 99] on img at bounding box center [265, 97] width 95 height 95
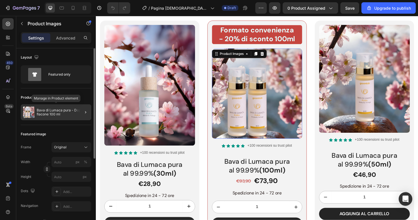
click at [56, 114] on p "Bava di Lumaca pura - Doppio flacone 100 ml" at bounding box center [63, 112] width 52 height 8
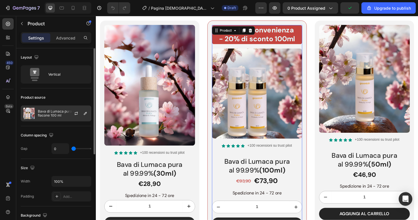
click at [43, 116] on p "Bava di Lumaca pura - Doppio flacone 100 ml" at bounding box center [63, 113] width 51 height 8
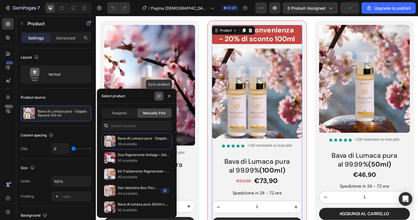
click at [158, 97] on icon "button" at bounding box center [158, 97] width 3 height 2
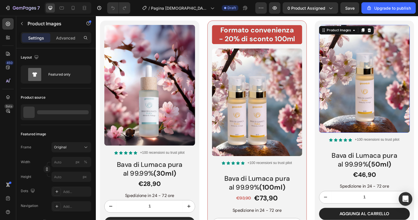
click at [374, 91] on img at bounding box center [380, 82] width 96 height 114
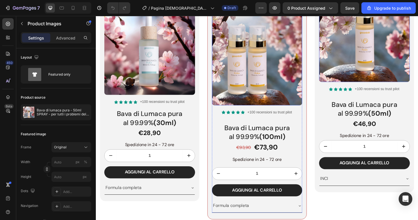
scroll to position [1096, 0]
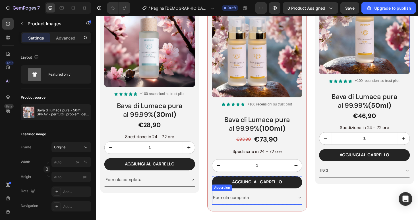
click at [230, 209] on p "Formula completa" at bounding box center [239, 208] width 38 height 8
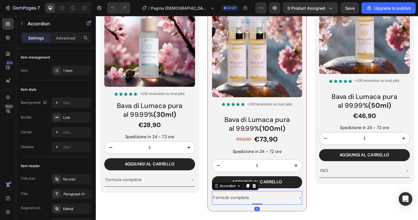
click at [230, 209] on p "Formula completa" at bounding box center [239, 208] width 38 height 8
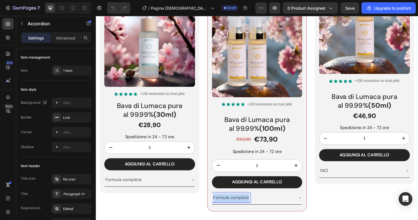
click at [230, 209] on p "Formula completa" at bounding box center [239, 208] width 38 height 8
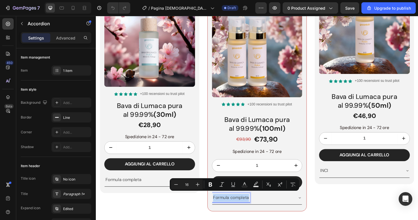
copy p "Formula completa"
click at [343, 178] on div "INCI" at bounding box center [375, 180] width 86 height 10
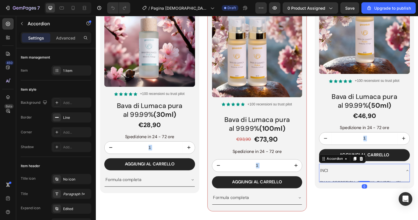
click at [343, 178] on div "INCI" at bounding box center [375, 180] width 86 height 10
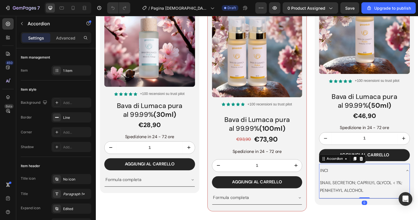
click at [339, 177] on p "INCI" at bounding box center [337, 180] width 9 height 8
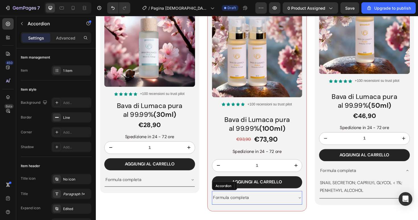
click at [312, 206] on icon at bounding box center [311, 208] width 5 height 5
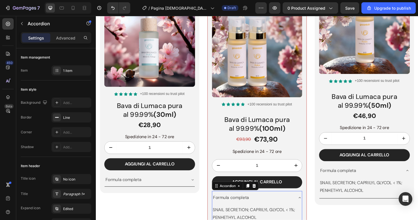
click at [312, 206] on icon at bounding box center [311, 208] width 5 height 5
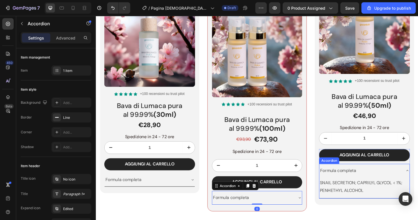
click at [417, 178] on icon at bounding box center [425, 179] width 5 height 5
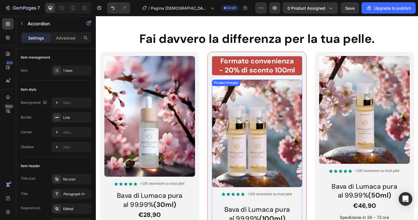
scroll to position [1047, 0]
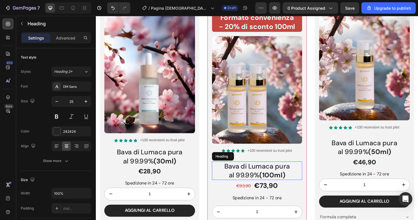
click at [275, 174] on h2 "Bava di Lumaca pura al 99.99% (100ml)" at bounding box center [265, 180] width 95 height 20
click at [74, 40] on p "Advanced" at bounding box center [65, 38] width 19 height 6
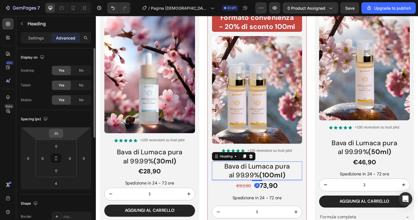
click at [56, 133] on input "30" at bounding box center [55, 133] width 11 height 9
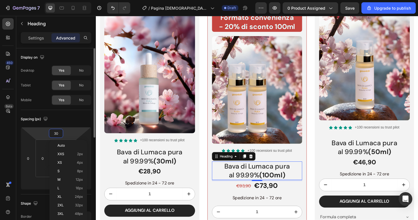
click at [56, 133] on input "30" at bounding box center [55, 133] width 11 height 9
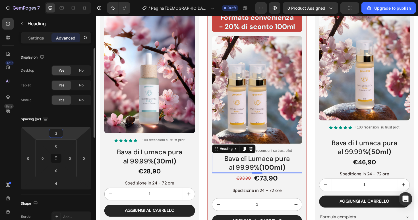
type input "25"
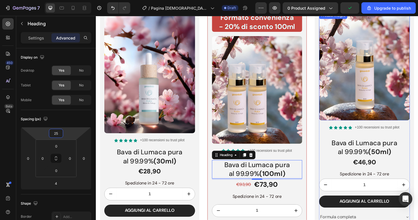
click at [351, 97] on img at bounding box center [380, 69] width 96 height 114
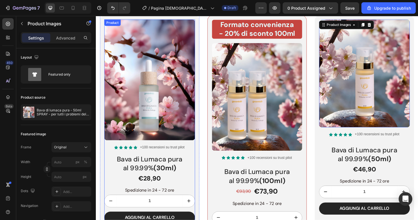
scroll to position [1039, 0]
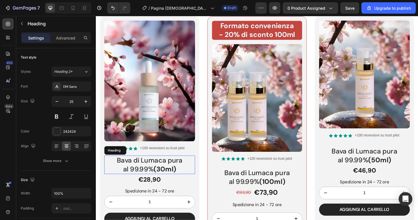
click at [155, 171] on h2 "Bava di Lumaca pura al 99.99% (30ml)" at bounding box center [153, 174] width 96 height 20
click at [139, 158] on icon at bounding box center [139, 158] width 3 height 4
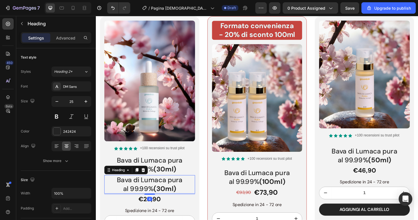
scroll to position [1028, 0]
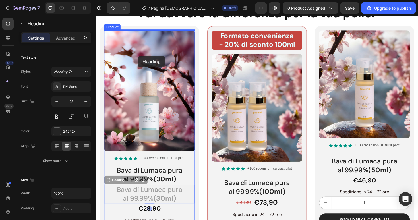
drag, startPoint x: 129, startPoint y: 189, endPoint x: 141, endPoint y: 60, distance: 129.5
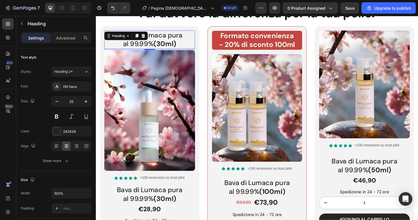
click at [172, 45] on strong "(30ml)" at bounding box center [169, 45] width 24 height 9
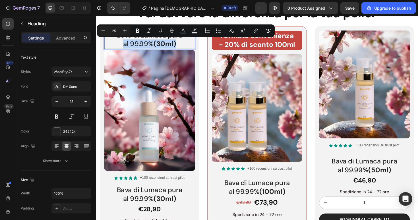
click at [188, 46] on p "Bava di Lumaca pura al 99.99% (30ml)" at bounding box center [152, 41] width 95 height 18
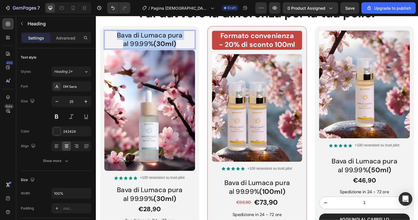
drag, startPoint x: 188, startPoint y: 46, endPoint x: 115, endPoint y: 35, distance: 74.1
click at [115, 35] on p "Bava di Lumaca pura al 99.99% (30ml)" at bounding box center [152, 41] width 95 height 18
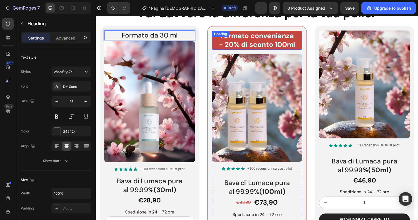
click at [243, 40] on div "Formato convenienza - 20% di sconto 100ml Heading" at bounding box center [265, 42] width 95 height 20
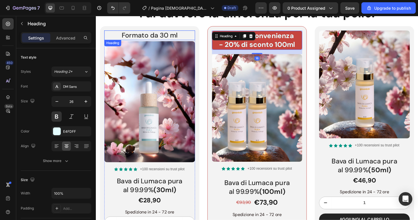
click at [190, 34] on p "Formato da 30 ml" at bounding box center [152, 36] width 95 height 9
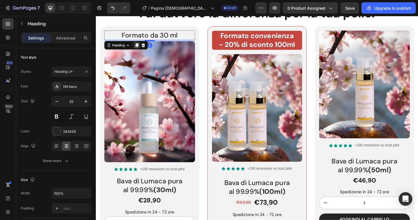
click at [141, 46] on icon at bounding box center [139, 47] width 3 height 4
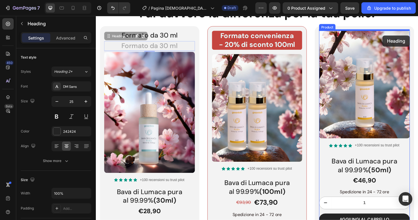
drag, startPoint x: 130, startPoint y: 38, endPoint x: 399, endPoint y: 37, distance: 268.8
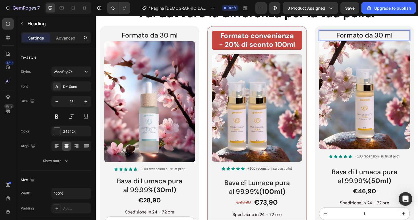
click at [395, 36] on p "Formato da 30 ml" at bounding box center [379, 36] width 95 height 9
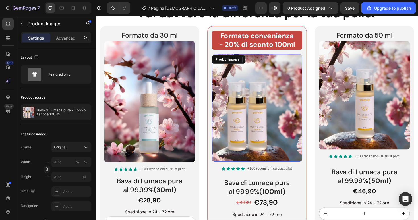
click at [291, 73] on img at bounding box center [265, 113] width 95 height 114
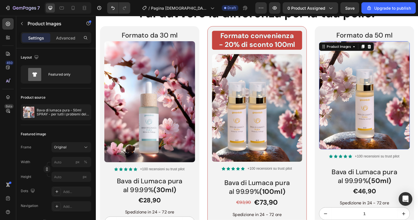
click at [380, 73] on img at bounding box center [380, 100] width 96 height 114
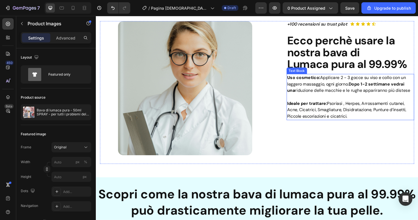
scroll to position [603, 0]
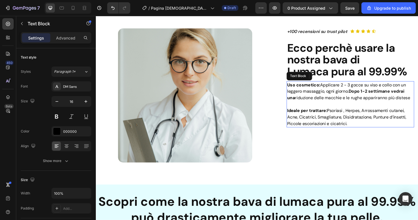
click at [353, 94] on span "Applicare 2 - 3 gocce su viso e collo con un leggero massaggio, ogni giorno." at bounding box center [361, 92] width 126 height 13
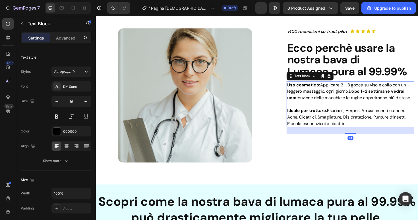
click at [322, 93] on span "Applicare 2 - 3 gocce su viso e collo con un leggero massaggio, ogni giorno." at bounding box center [361, 92] width 126 height 13
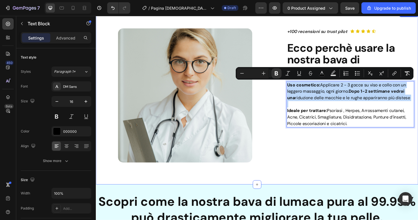
drag, startPoint x: 299, startPoint y: 88, endPoint x: 436, endPoint y: 107, distance: 138.3
click at [417, 107] on div "Image Row +100 RECENSIONI SU TRUST PILOT Text Block Icon Icon Icon Icon Icon Ic…" at bounding box center [266, 102] width 341 height 184
copy p "Uso cosmetico: Applicare 2 - 3 gocce su viso e collo con un leggero massaggio, …"
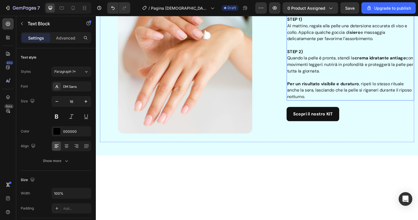
scroll to position [1280, 0]
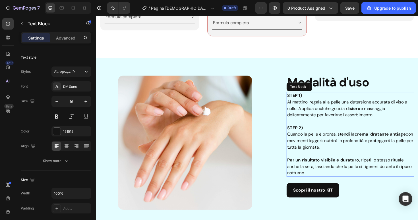
click at [334, 124] on p "STEP 2)" at bounding box center [365, 131] width 134 height 14
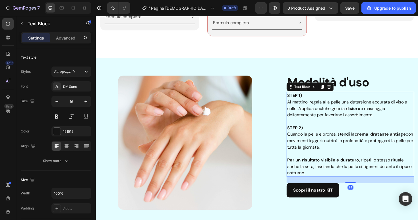
click at [299, 104] on p "Al mattino, regala alla pelle una detersione accurata di viso e collo. Applica …" at bounding box center [365, 114] width 134 height 20
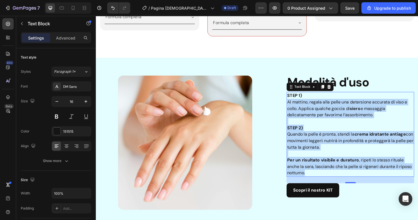
drag, startPoint x: 299, startPoint y: 105, endPoint x: 378, endPoint y: 180, distance: 108.7
click at [378, 180] on div "STEP 1) [PERSON_NAME], regala alla pelle una detersione accurata di viso e coll…" at bounding box center [364, 141] width 135 height 90
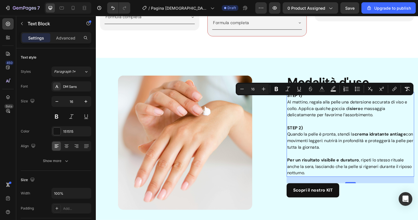
click at [367, 150] on p "Quando la pelle è pronta, stendi la crema idratante antiage con movimenti legge…" at bounding box center [365, 148] width 134 height 20
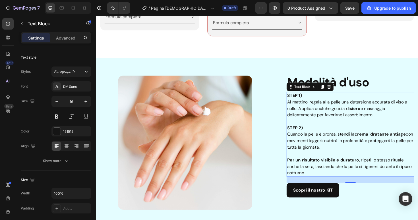
drag, startPoint x: 366, startPoint y: 150, endPoint x: 299, endPoint y: 104, distance: 81.3
click at [299, 104] on div "STEP 1) [PERSON_NAME], regala alla pelle una detersione accurata di viso e coll…" at bounding box center [364, 141] width 135 height 90
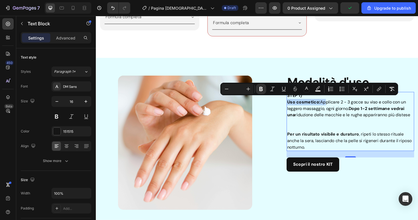
drag, startPoint x: 335, startPoint y: 105, endPoint x: 299, endPoint y: 105, distance: 35.8
click at [299, 105] on p "Uso cosmetico: Applicare 2 - 3 gocce su viso e collo con un leggero massaggio, …" at bounding box center [365, 114] width 134 height 20
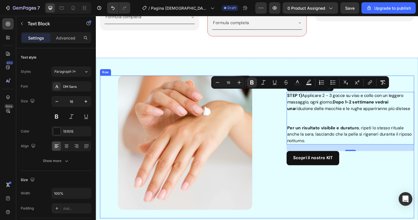
drag, startPoint x: 315, startPoint y: 97, endPoint x: 297, endPoint y: 97, distance: 18.2
click at [297, 97] on div "Image Image Row Modalità d'uso Heading STEP 1) Applicare 2 - 3 gocce su viso e …" at bounding box center [266, 154] width 332 height 151
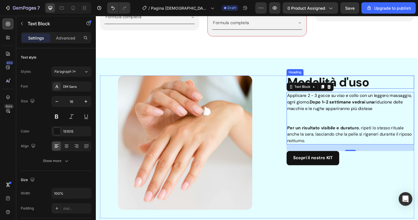
click at [381, 81] on h2 "Modalità d'uso" at bounding box center [364, 86] width 135 height 14
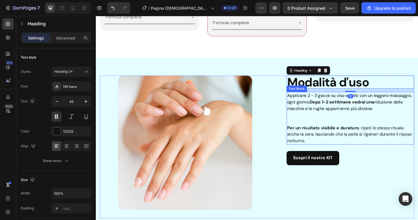
click at [321, 105] on span "Applicare 2 - 3 gocce su viso e collo con un leggero massaggio, ogni giorno." at bounding box center [364, 103] width 132 height 13
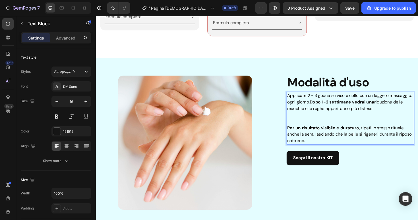
click at [323, 105] on strong "Dopo 1-2 settimane vedrai una" at bounding box center [356, 107] width 68 height 6
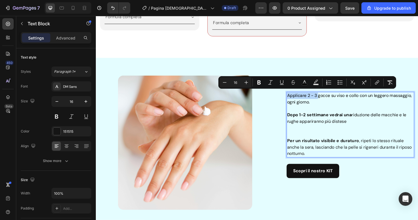
drag, startPoint x: 330, startPoint y: 97, endPoint x: 298, endPoint y: 98, distance: 32.4
click at [298, 98] on div "Applicare 2 - 3 gocce su viso e collo con un leggero massaggio, ogni giorno. Do…" at bounding box center [364, 130] width 135 height 69
click at [345, 98] on span "Applicare 2 - 3 gocce su viso e collo con un leggero massaggio, ogni giorno." at bounding box center [364, 103] width 132 height 13
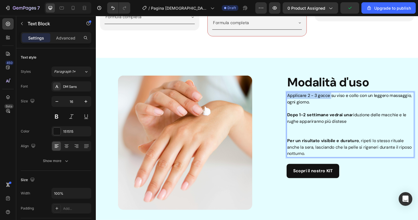
drag, startPoint x: 345, startPoint y: 98, endPoint x: 299, endPoint y: 97, distance: 46.3
click at [299, 97] on span "Applicare 2 - 3 gocce su viso e collo con un leggero massaggio, ogni giorno." at bounding box center [364, 103] width 132 height 13
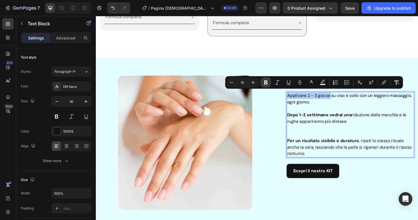
click at [268, 82] on icon "Editor contextual toolbar" at bounding box center [266, 83] width 6 height 6
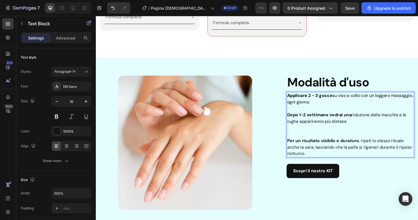
click at [324, 98] on strong "Applicare 2 - 3 gocce" at bounding box center [322, 100] width 48 height 6
click at [328, 98] on strong "Applicare 2- 3 gocce" at bounding box center [321, 100] width 47 height 6
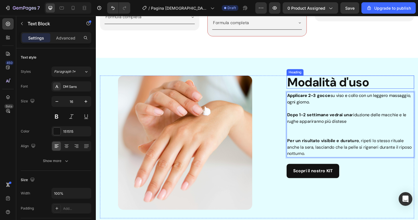
click at [363, 79] on h2 "Modalità d'uso" at bounding box center [364, 86] width 135 height 14
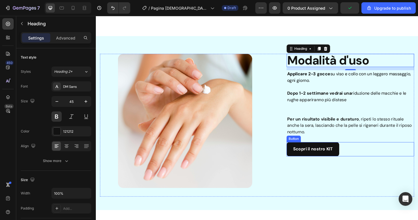
scroll to position [1304, 0]
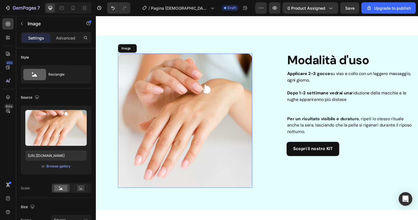
click at [193, 107] on img at bounding box center [190, 127] width 142 height 142
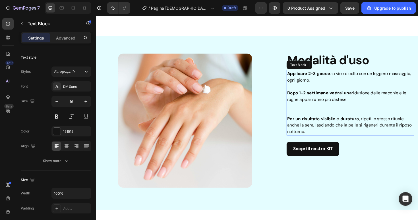
click at [380, 108] on p "Rich Text Editor. Editing area: main" at bounding box center [365, 111] width 134 height 7
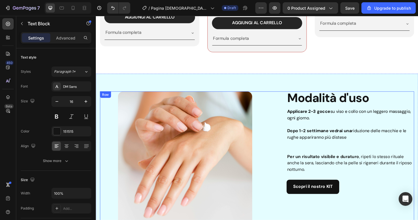
scroll to position [1256, 0]
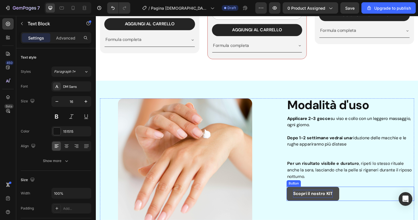
click at [336, 200] on p "Scopri il nostro KIT" at bounding box center [325, 204] width 42 height 8
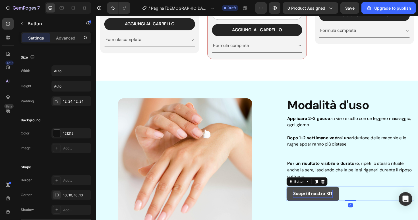
click at [336, 200] on p "Scopri il nostro KIT" at bounding box center [325, 204] width 42 height 8
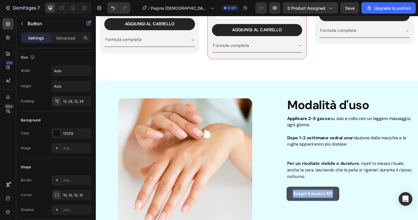
click at [336, 200] on p "Scopri il nostro KIT" at bounding box center [325, 204] width 42 height 8
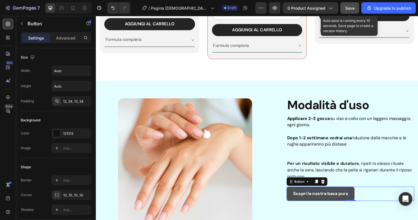
click at [348, 9] on span "Save" at bounding box center [349, 8] width 9 height 5
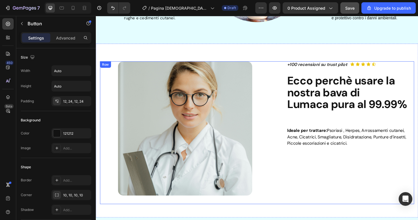
scroll to position [568, 0]
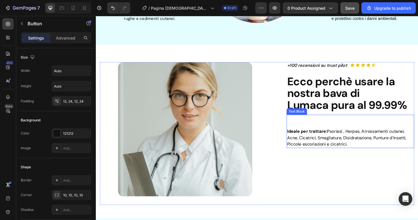
click at [330, 136] on strong "Ideale per trattare:" at bounding box center [319, 138] width 42 height 6
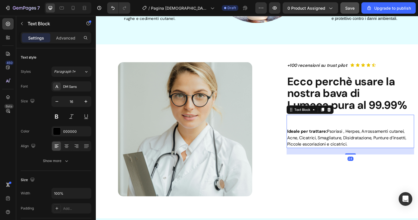
click at [311, 126] on p at bounding box center [365, 124] width 134 height 7
